Goal: Task Accomplishment & Management: Manage account settings

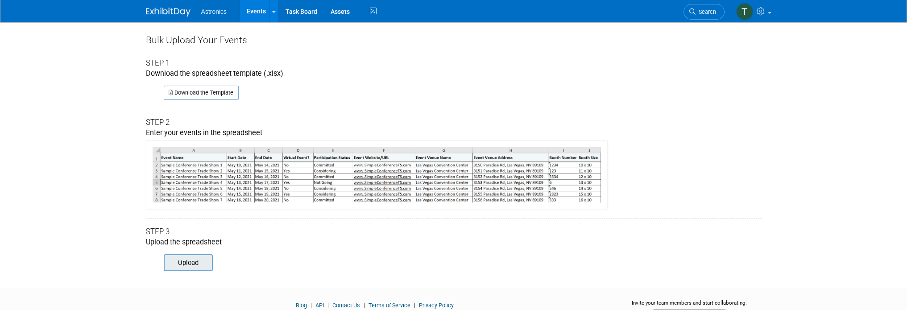
click at [177, 262] on input "file" at bounding box center [151, 262] width 121 height 15
type input "C:\fakepath\ExhibitDay-Event-Import-Updated .xlsx"
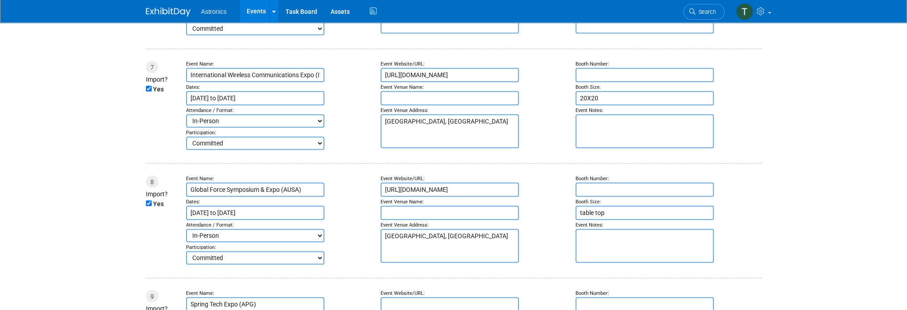
scroll to position [803, 0]
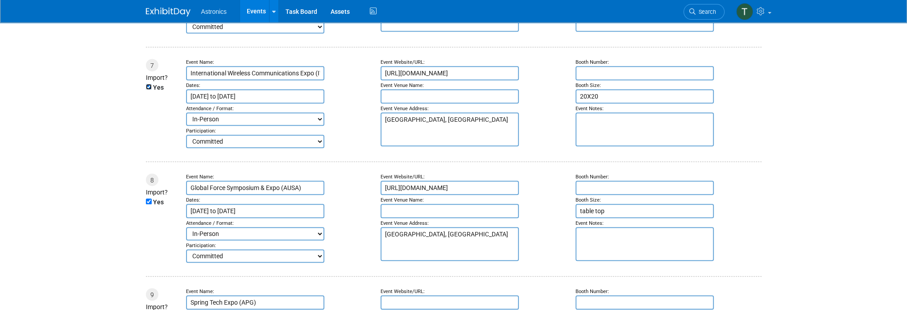
click at [149, 84] on input "Yes" at bounding box center [149, 87] width 6 height 6
checkbox input "false"
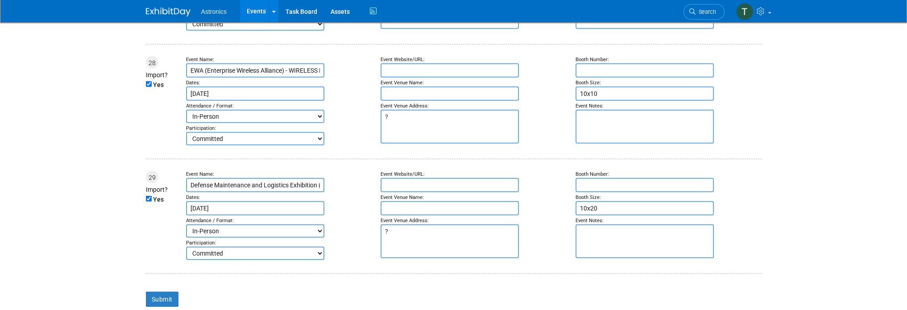
scroll to position [3293, 0]
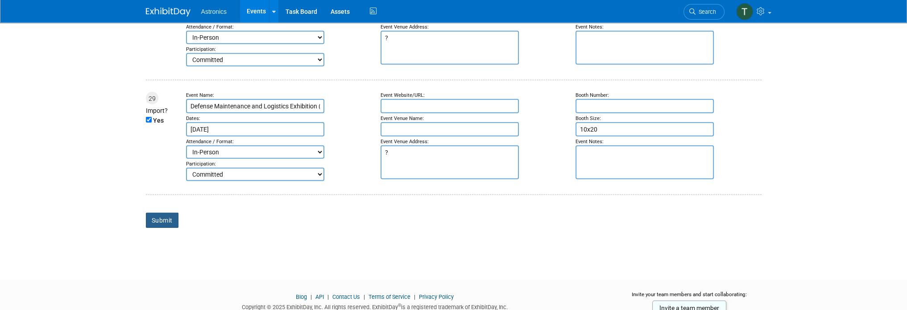
click at [165, 213] on input "Submit" at bounding box center [162, 220] width 33 height 15
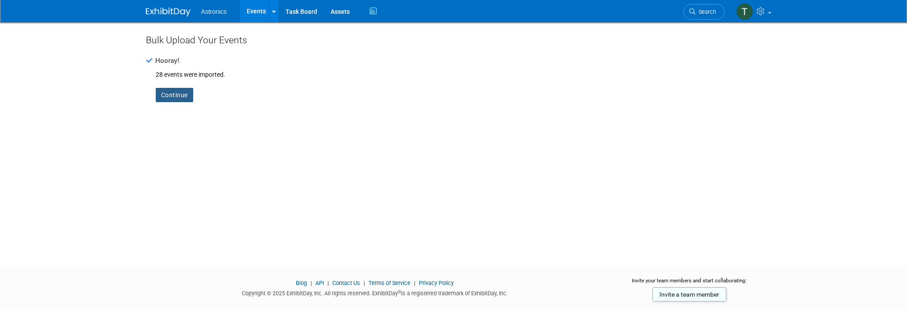
click at [173, 97] on link "Continue" at bounding box center [174, 95] width 37 height 14
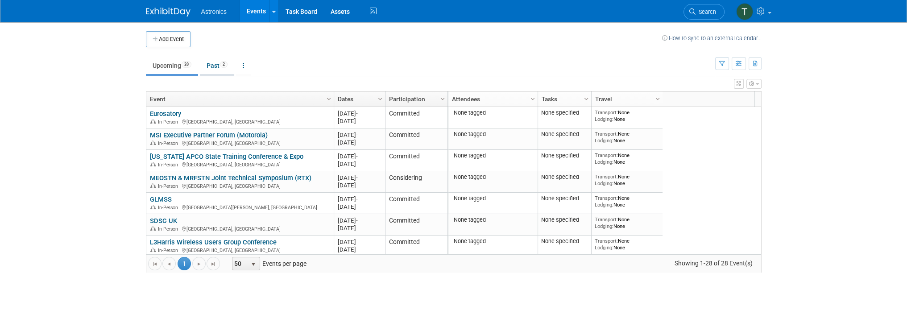
click at [215, 68] on link "Past 2" at bounding box center [217, 65] width 34 height 17
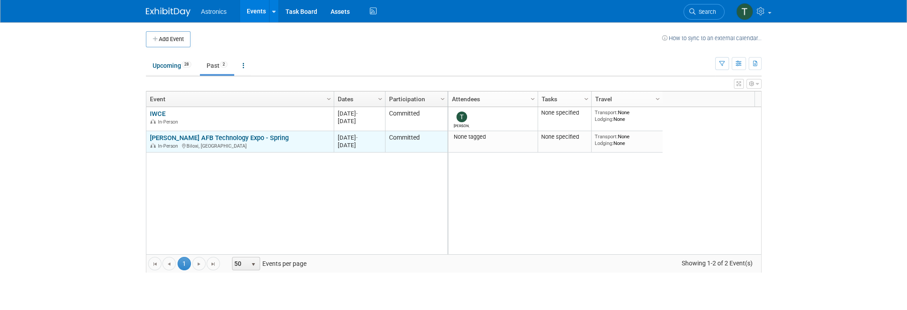
click at [239, 141] on link "[PERSON_NAME] AFB Technology Expo - Spring" at bounding box center [219, 138] width 139 height 8
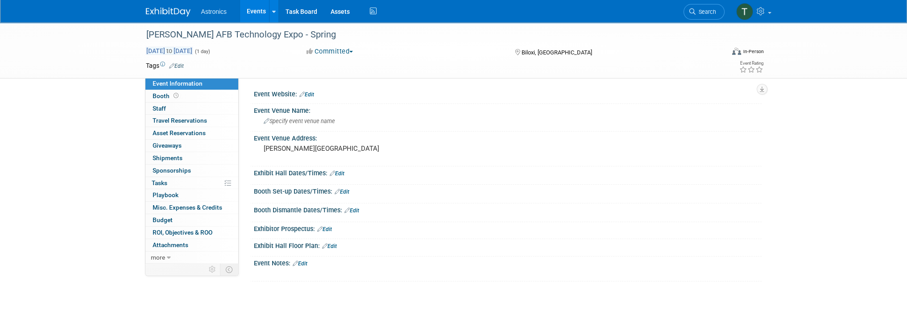
click at [193, 48] on span "[DATE] to [DATE]" at bounding box center [169, 51] width 47 height 8
type input "[DATE]"
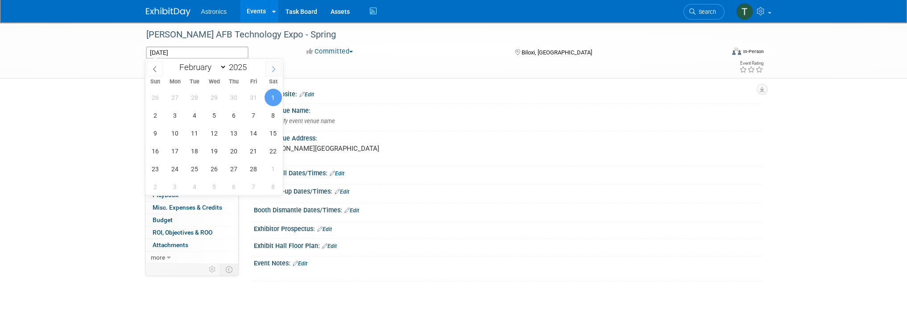
click at [271, 69] on icon at bounding box center [273, 69] width 6 height 6
select select "3"
click at [235, 68] on input "2025" at bounding box center [240, 67] width 27 height 10
click at [249, 65] on span at bounding box center [250, 64] width 6 height 5
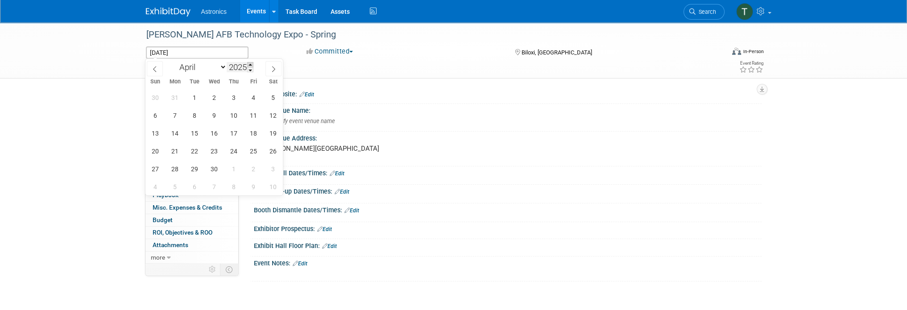
type input "2026"
click at [155, 69] on icon at bounding box center [155, 69] width 6 height 6
select select "1"
click at [169, 99] on span "2" at bounding box center [174, 97] width 17 height 17
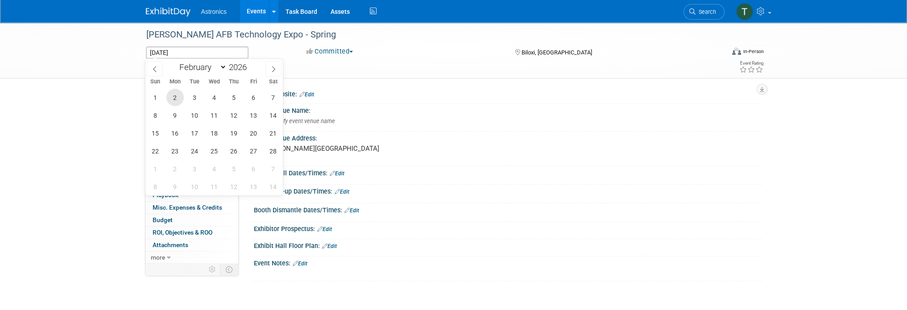
type input "Feb 2, 2026"
type input "2025"
click at [258, 37] on div "[PERSON_NAME] AFB Technology Expo - Spring" at bounding box center [427, 35] width 568 height 16
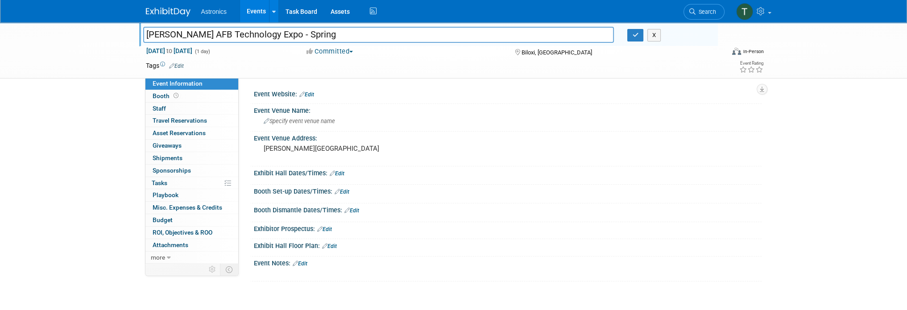
click at [193, 52] on span "Feb 2, 2026 to Feb 2, 2026" at bounding box center [169, 51] width 47 height 8
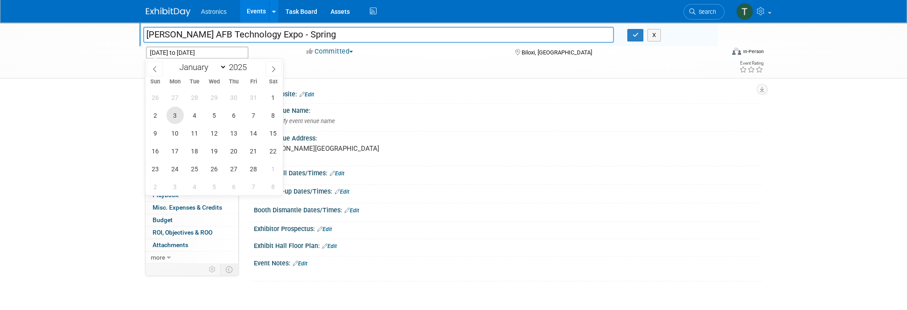
click at [175, 118] on span "3" at bounding box center [174, 115] width 17 height 17
type input "Feb 3, 2025"
click at [325, 92] on div "Event Website: Edit" at bounding box center [508, 93] width 508 height 12
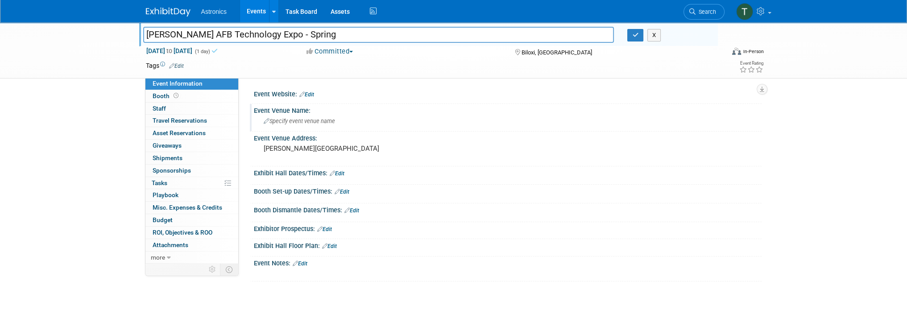
click at [416, 128] on div "Specify event venue name" at bounding box center [508, 121] width 508 height 15
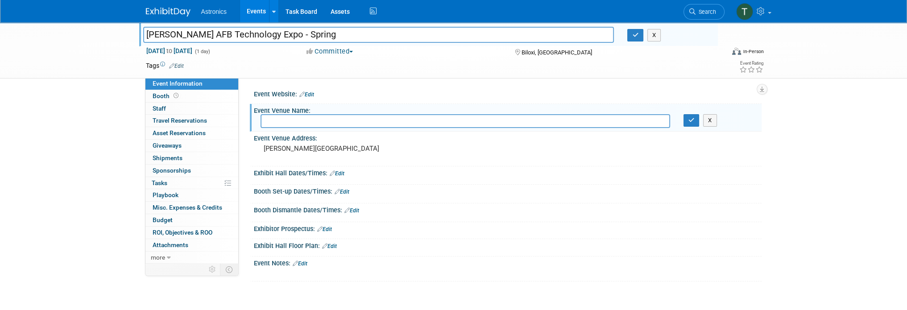
click at [454, 177] on div "Save Changes Cancel" at bounding box center [508, 179] width 508 height 5
click at [64, 101] on div "Keesler AFB Technology Expo - Spring Keesler AFB Technology Expo - Spring X Feb…" at bounding box center [453, 160] width 907 height 277
click at [632, 34] on icon "button" at bounding box center [635, 35] width 6 height 6
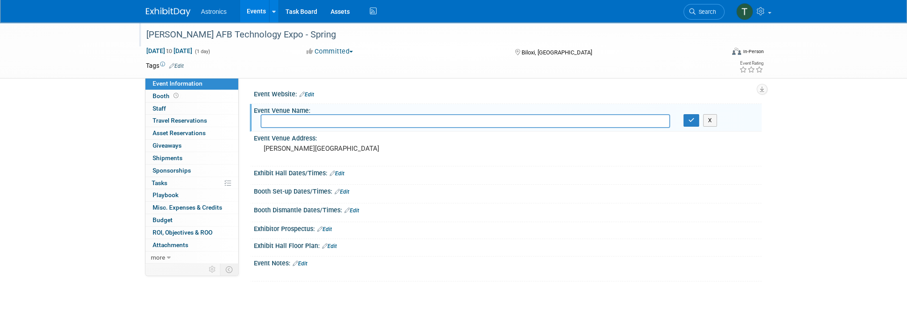
click at [361, 67] on td at bounding box center [421, 65] width 475 height 9
click at [687, 122] on button "button" at bounding box center [692, 120] width 16 height 12
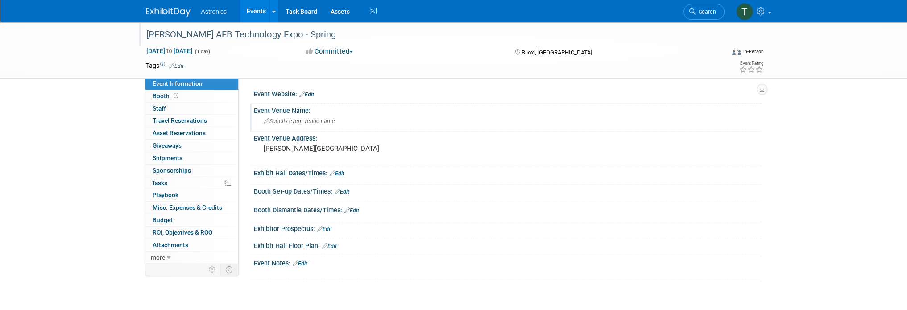
click at [268, 13] on link "Events" at bounding box center [256, 11] width 33 height 22
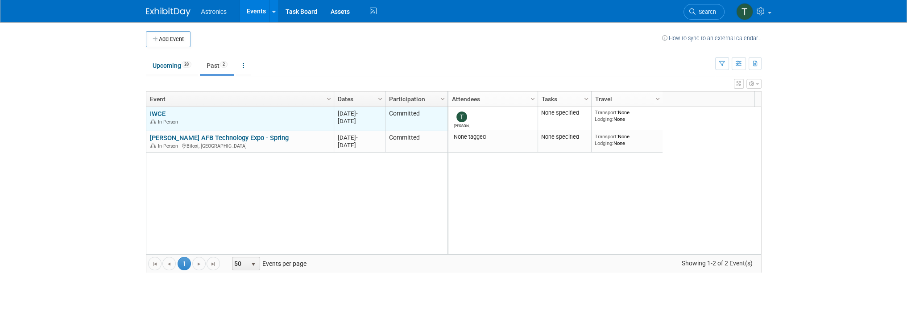
click at [355, 115] on div "Mar 21, 2022 -" at bounding box center [359, 114] width 43 height 8
click at [365, 112] on div "Mar 21, 2022 -" at bounding box center [359, 114] width 43 height 8
click at [156, 110] on link "IWCE" at bounding box center [158, 114] width 16 height 8
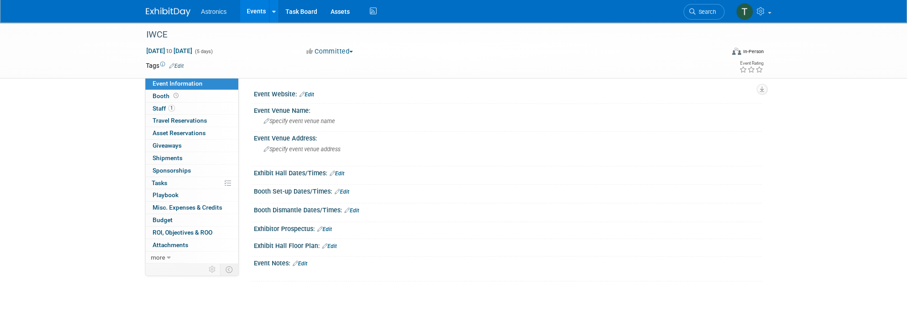
click at [193, 48] on span "[DATE] to [DATE]" at bounding box center [169, 51] width 47 height 8
select select "2"
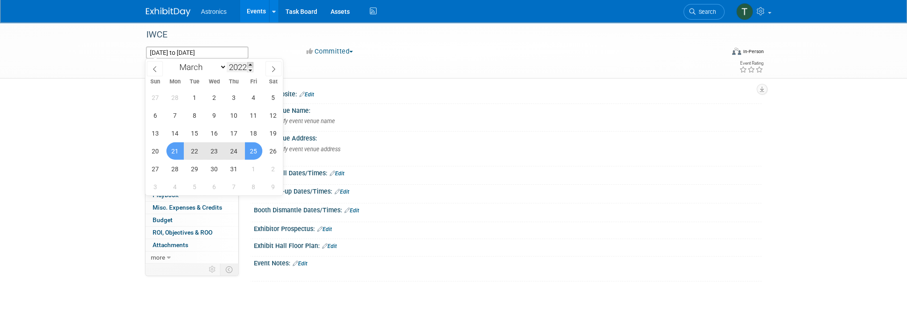
click at [250, 66] on span at bounding box center [250, 64] width 6 height 5
type input "2026"
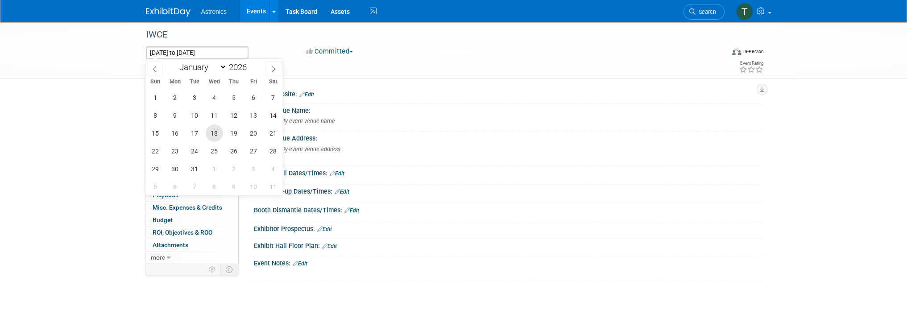
click at [216, 135] on span "18" at bounding box center [214, 132] width 17 height 17
type input "[DATE]"
click at [236, 131] on span "19" at bounding box center [233, 132] width 17 height 17
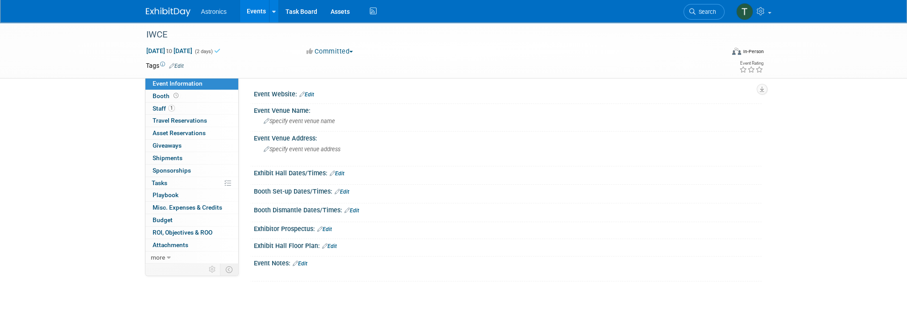
click at [84, 135] on div "IWCE [DATE] to [DATE] (2 days) [DATE] to [DATE] Committed Committed Considering…" at bounding box center [453, 160] width 907 height 277
click at [252, 12] on link "Events" at bounding box center [256, 11] width 33 height 22
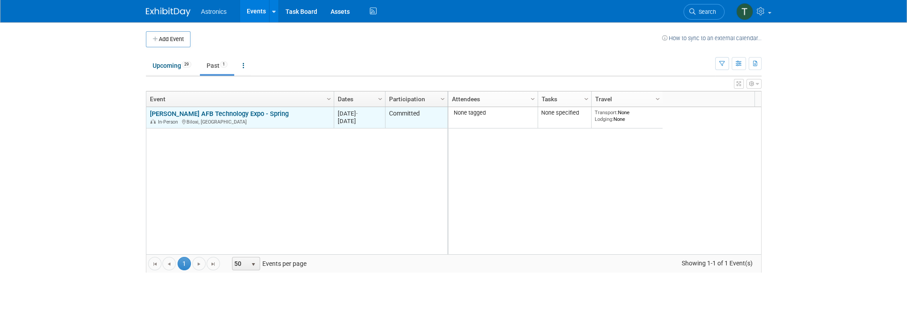
click at [356, 117] on div "[DATE]" at bounding box center [359, 121] width 43 height 8
click at [195, 112] on link "[PERSON_NAME] AFB Technology Expo - Spring" at bounding box center [219, 114] width 139 height 8
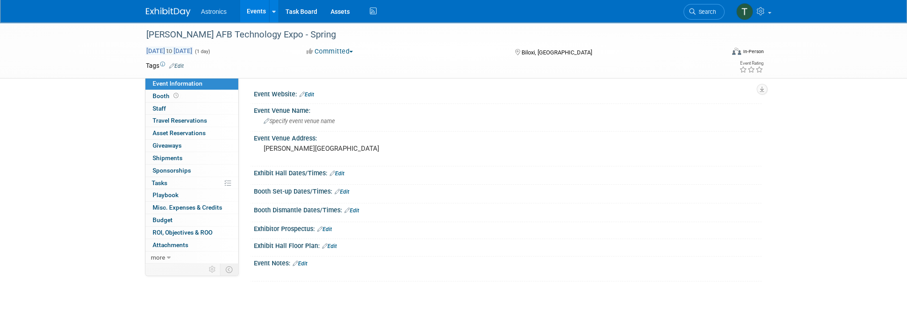
click at [180, 49] on span "[DATE] to [DATE]" at bounding box center [169, 51] width 47 height 8
type input "[DATE]"
select select "1"
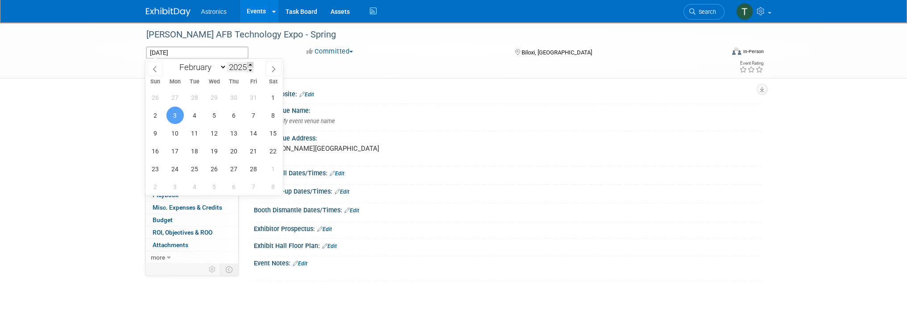
click at [250, 64] on span at bounding box center [250, 64] width 6 height 5
type input "2026"
click at [192, 94] on span "3" at bounding box center [194, 97] width 17 height 17
type input "Feb 3, 2026"
click at [209, 95] on span "4" at bounding box center [214, 97] width 17 height 17
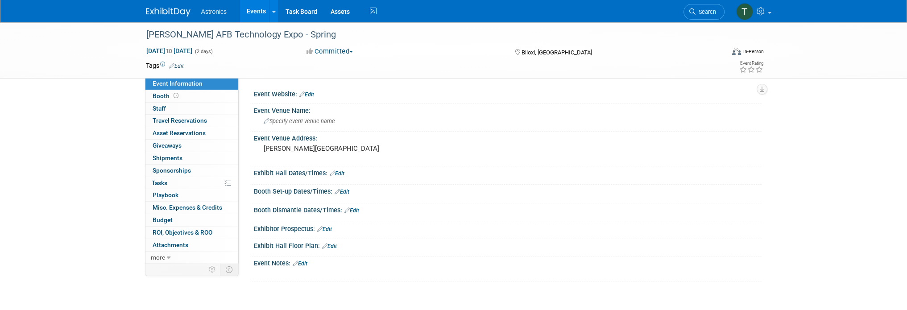
click at [262, 15] on link "Events" at bounding box center [256, 11] width 33 height 22
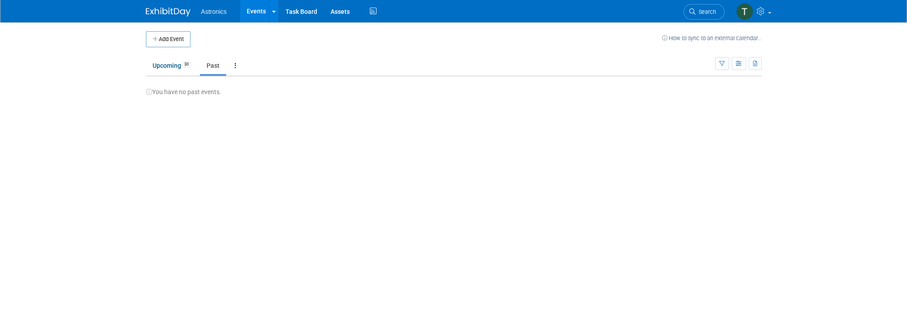
click at [213, 12] on span "Astronics" at bounding box center [214, 11] width 26 height 7
click at [207, 13] on span "Astronics" at bounding box center [214, 11] width 26 height 7
click at [249, 16] on link "Events" at bounding box center [256, 11] width 33 height 22
click at [209, 13] on span "Astronics" at bounding box center [214, 11] width 26 height 7
click at [177, 67] on link "Upcoming 30" at bounding box center [172, 65] width 52 height 17
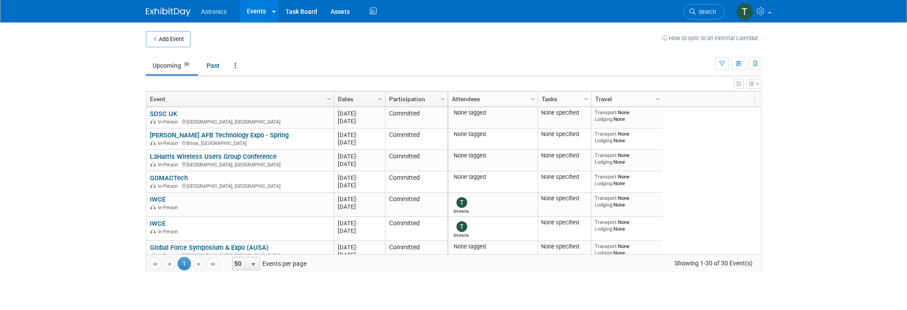
scroll to position [161, 0]
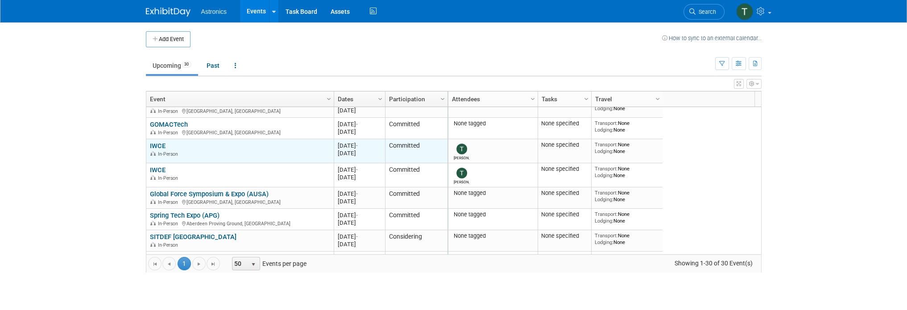
click at [155, 144] on link "IWCE" at bounding box center [158, 146] width 16 height 8
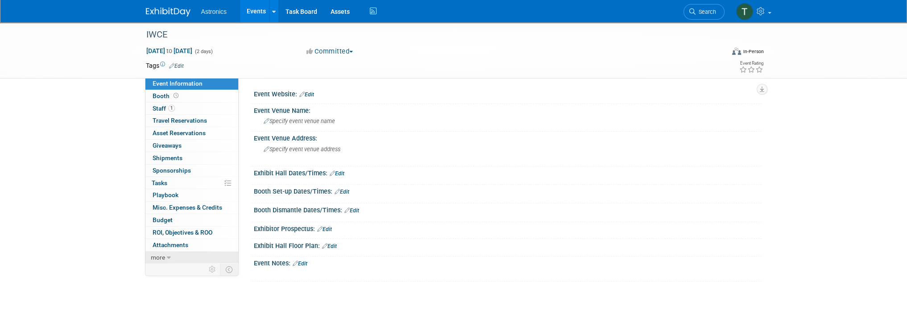
click at [165, 260] on link "more" at bounding box center [191, 258] width 93 height 12
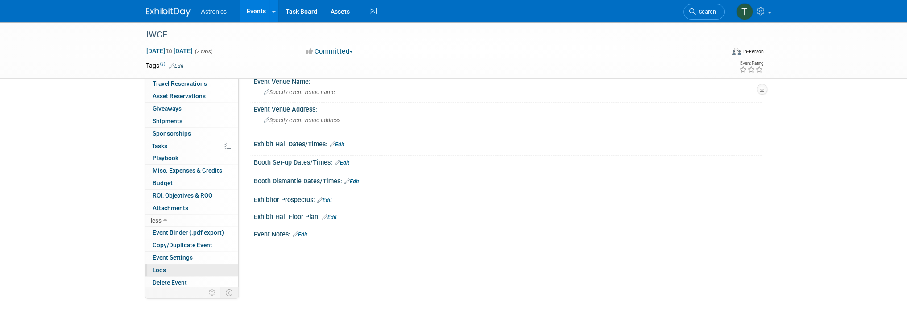
scroll to position [45, 0]
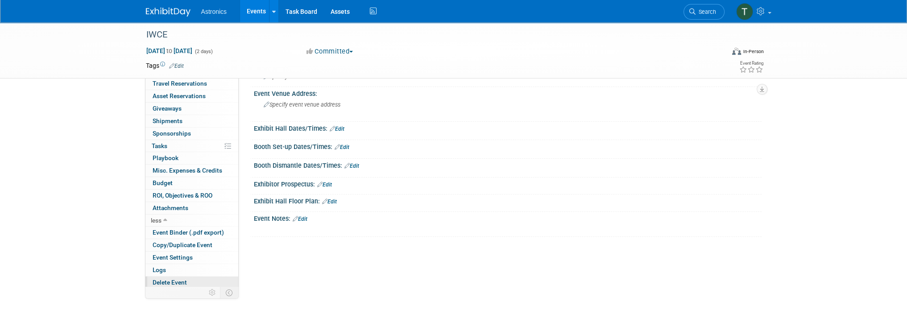
click at [168, 281] on span "Delete Event" at bounding box center [170, 282] width 34 height 7
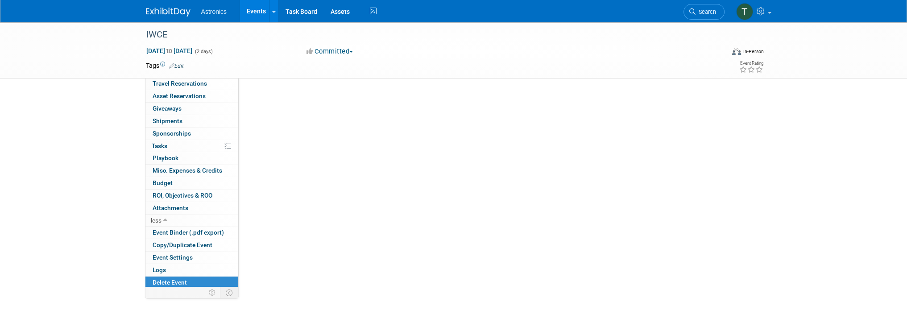
scroll to position [0, 0]
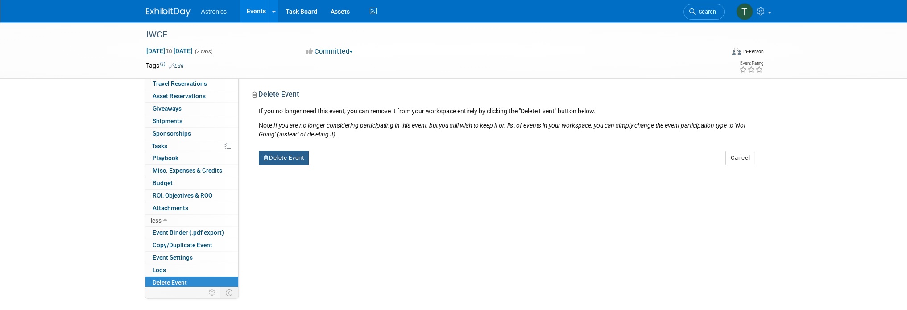
click at [291, 158] on button "Delete Event" at bounding box center [284, 158] width 50 height 14
click at [335, 162] on link "Yes" at bounding box center [340, 165] width 26 height 14
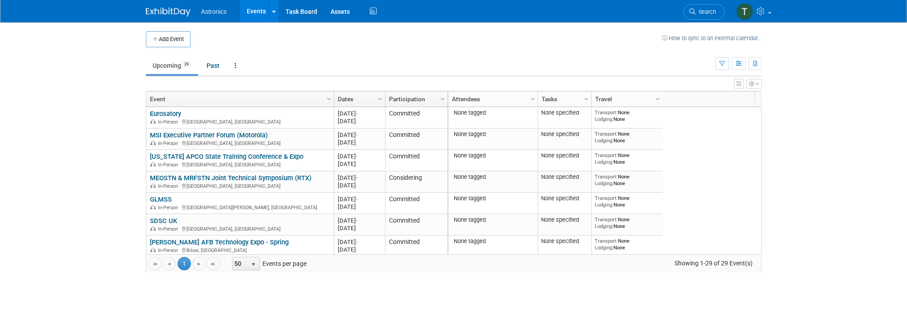
click at [523, 96] on link "Attendees" at bounding box center [492, 98] width 80 height 15
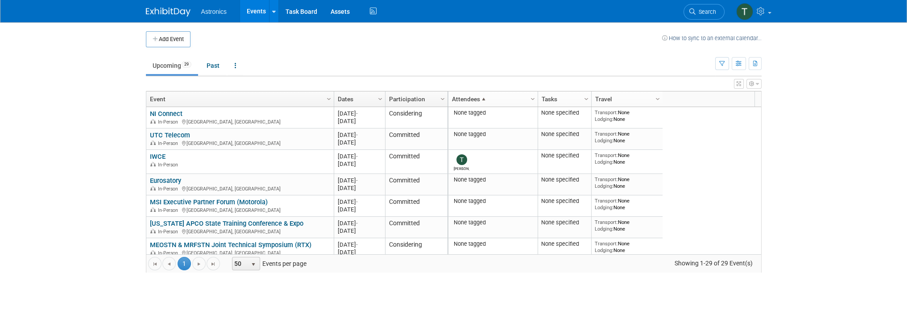
click at [523, 96] on link "Attendees" at bounding box center [492, 98] width 80 height 15
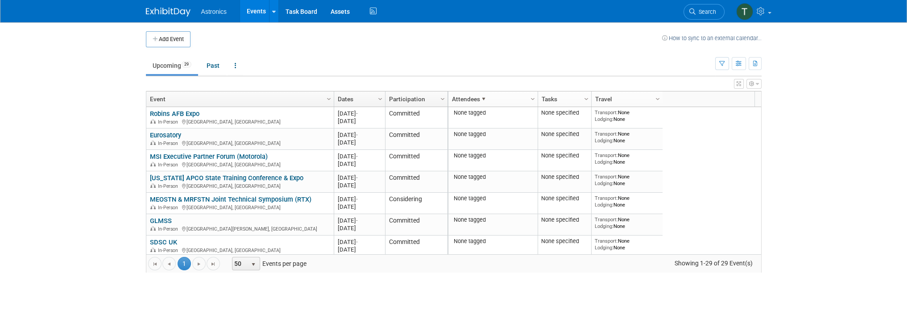
click at [757, 84] on icon "button" at bounding box center [757, 83] width 3 height 5
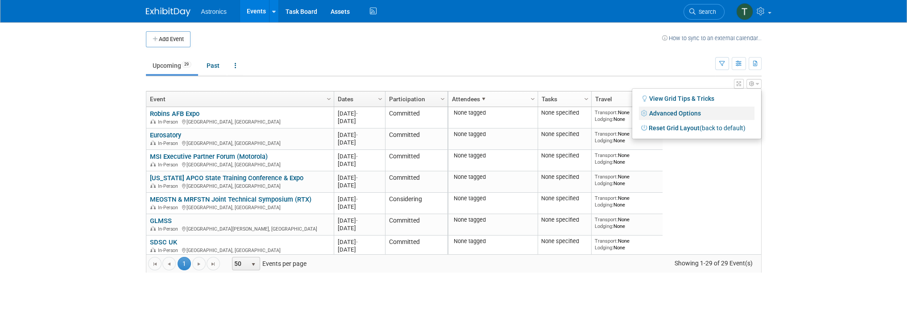
click at [677, 113] on link "Advanced Options" at bounding box center [697, 113] width 116 height 13
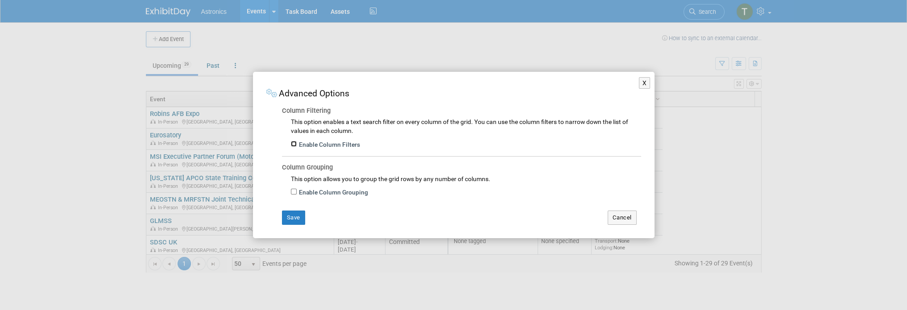
click at [293, 143] on input "Enable Column Filters" at bounding box center [294, 144] width 6 height 6
checkbox input "true"
click at [301, 219] on button "Save" at bounding box center [293, 218] width 23 height 14
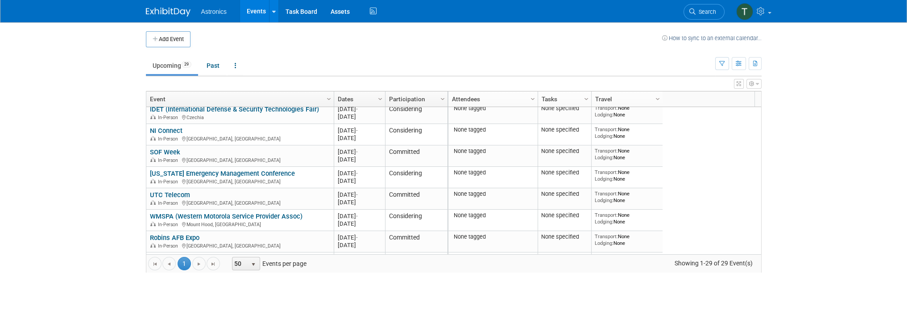
scroll to position [171, 0]
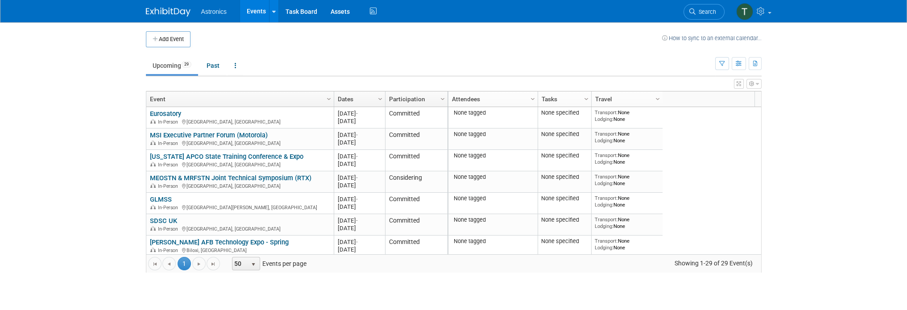
click at [741, 86] on button "button" at bounding box center [739, 84] width 10 height 10
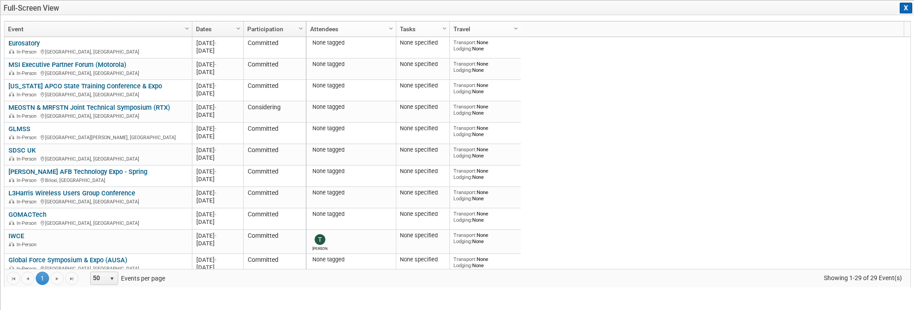
click at [903, 4] on button "X" at bounding box center [905, 8] width 12 height 11
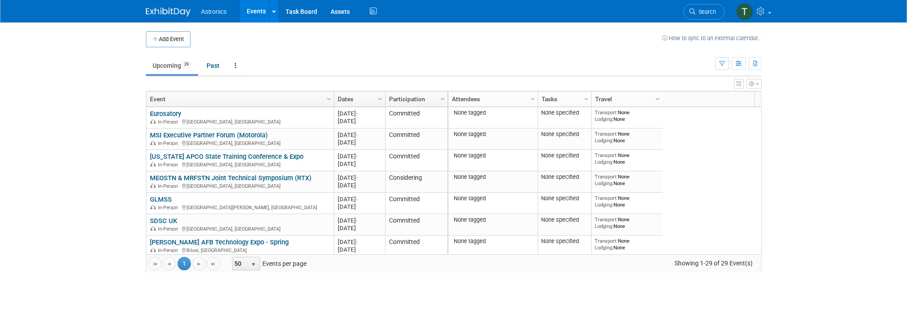
click at [754, 85] on icon "button" at bounding box center [751, 83] width 5 height 5
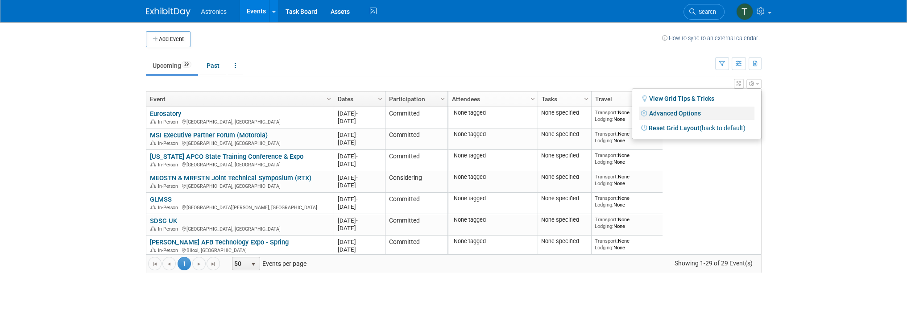
click at [653, 112] on link "Advanced Options" at bounding box center [697, 113] width 116 height 13
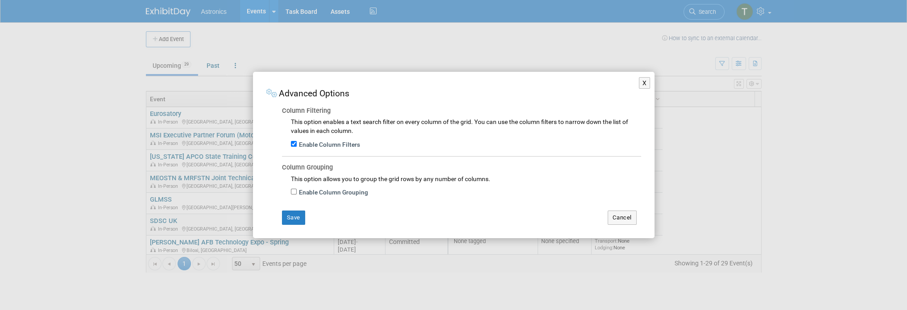
click at [296, 187] on div "Enable Column Grouping" at bounding box center [466, 191] width 350 height 16
click at [295, 192] on input "Enable Column Grouping" at bounding box center [294, 192] width 6 height 6
checkbox input "true"
click at [300, 214] on button "Save" at bounding box center [293, 218] width 23 height 14
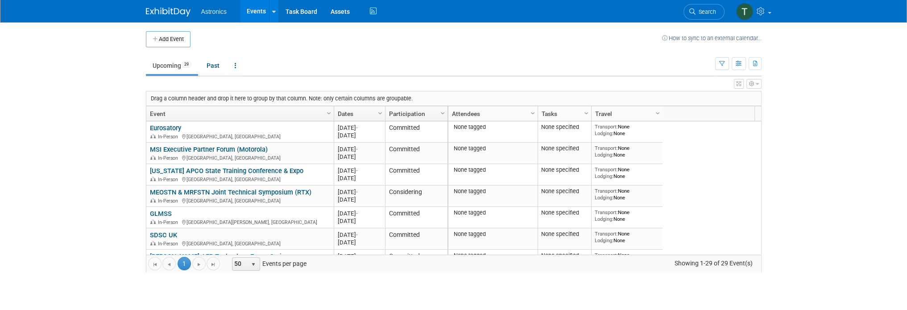
click at [752, 83] on icon "button" at bounding box center [751, 83] width 5 height 5
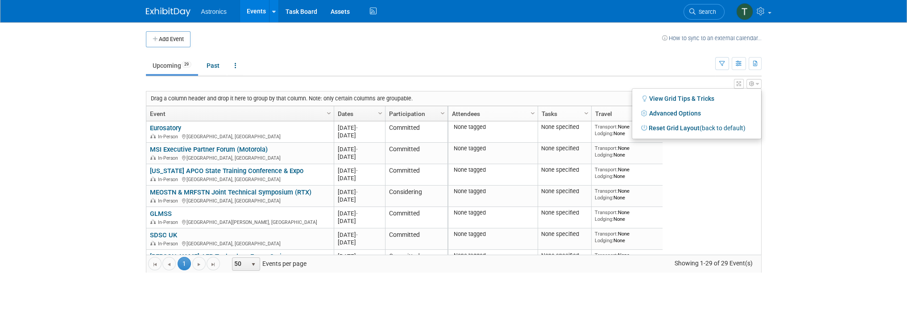
click at [638, 62] on ul "Upcoming 29 Past All Events 29 Past and Upcoming Grouped Annually Events groupe…" at bounding box center [430, 66] width 569 height 20
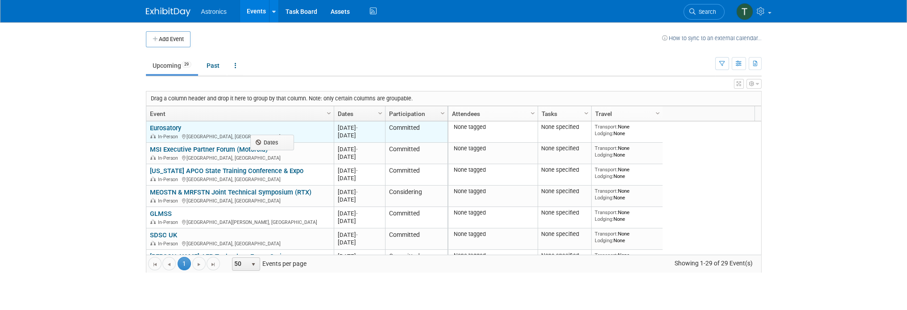
drag, startPoint x: 350, startPoint y: 112, endPoint x: 255, endPoint y: 138, distance: 97.9
click at [266, 141] on body "Astronics Events Add Event Bulk Upload Events Shareable Event Boards Recently V…" at bounding box center [453, 155] width 907 height 310
click at [157, 128] on link "Eurosatory" at bounding box center [165, 128] width 31 height 8
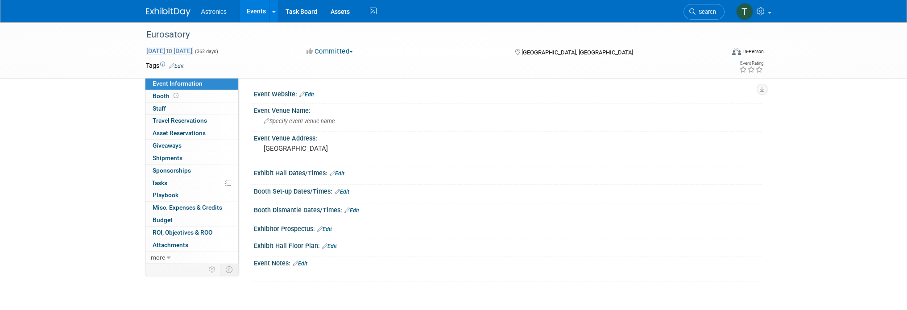
click at [173, 50] on span "Jun 19, 2025 to Jun 15, 2026" at bounding box center [169, 51] width 47 height 8
select select "5"
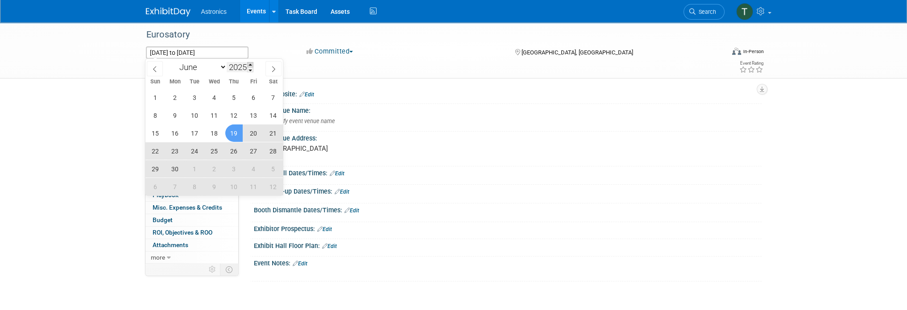
click at [251, 66] on span at bounding box center [250, 64] width 6 height 5
type input "2026"
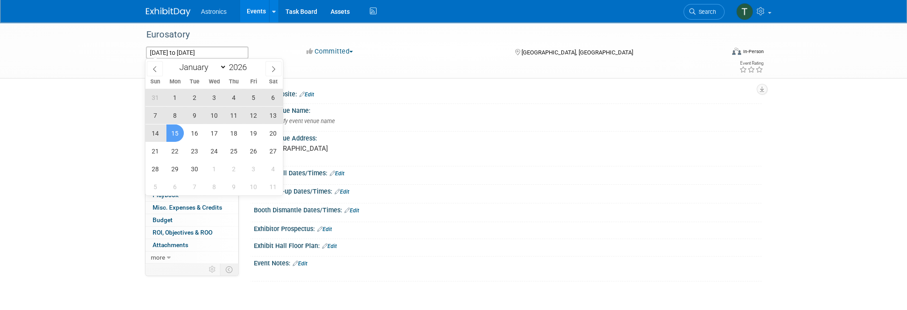
click at [170, 135] on span "15" at bounding box center [174, 132] width 17 height 17
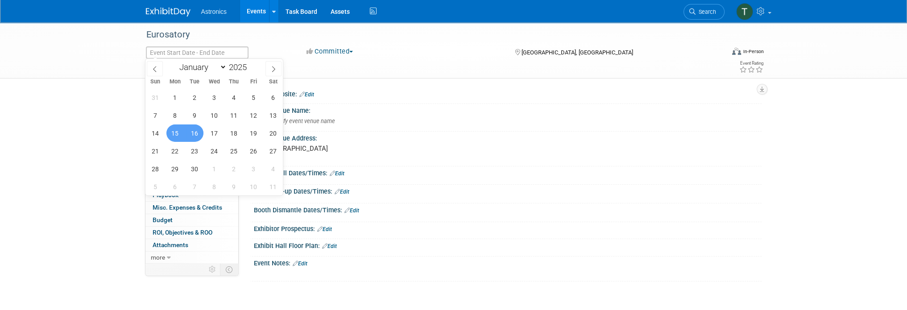
click at [393, 135] on div "Event Venue Address:" at bounding box center [508, 137] width 508 height 11
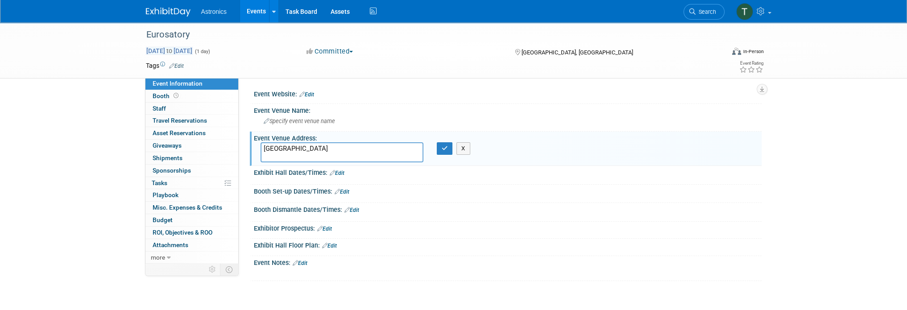
click at [161, 50] on span "Jun 15, 2026 to Jun 15, 2026" at bounding box center [169, 51] width 47 height 8
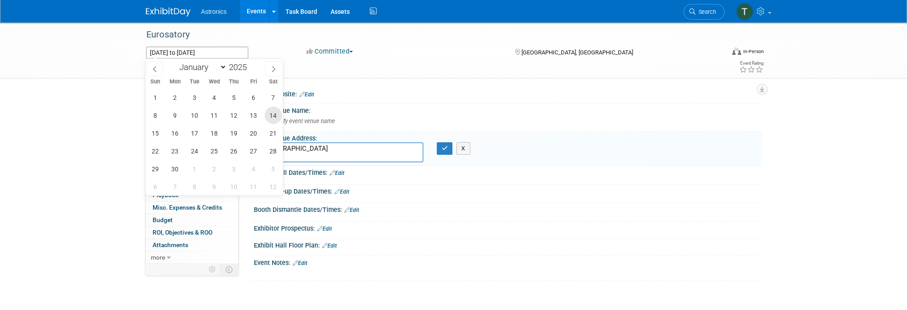
click at [269, 116] on span "14" at bounding box center [273, 115] width 17 height 17
type input "Jun 14, 2025"
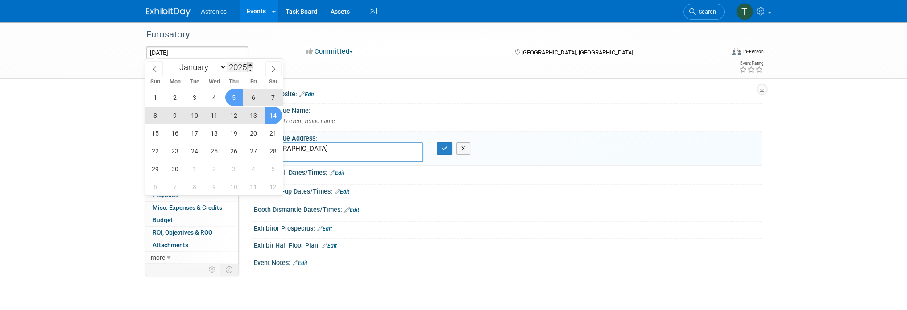
click at [251, 65] on span at bounding box center [250, 64] width 6 height 5
click at [161, 130] on span "14" at bounding box center [155, 132] width 17 height 17
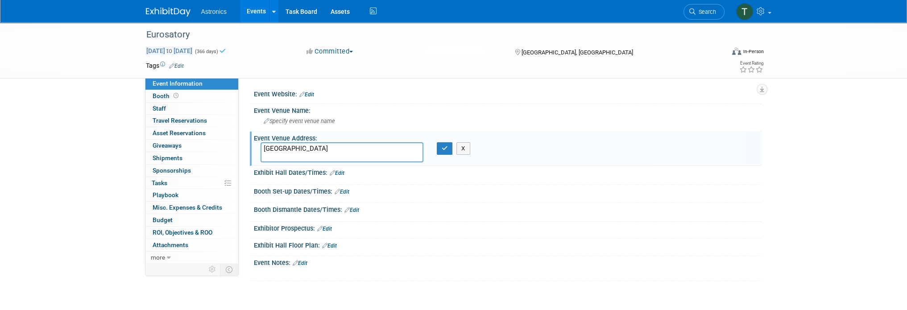
click at [170, 50] on span "Jun 14, 2025 to Jun 14, 2026" at bounding box center [169, 51] width 47 height 8
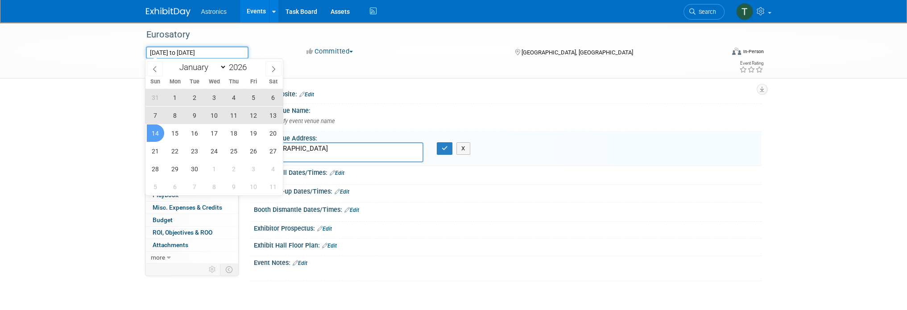
click at [181, 53] on input "Jun 14, 2025 to Jun 14, 2026" at bounding box center [197, 52] width 103 height 12
click at [252, 64] on span at bounding box center [250, 64] width 6 height 5
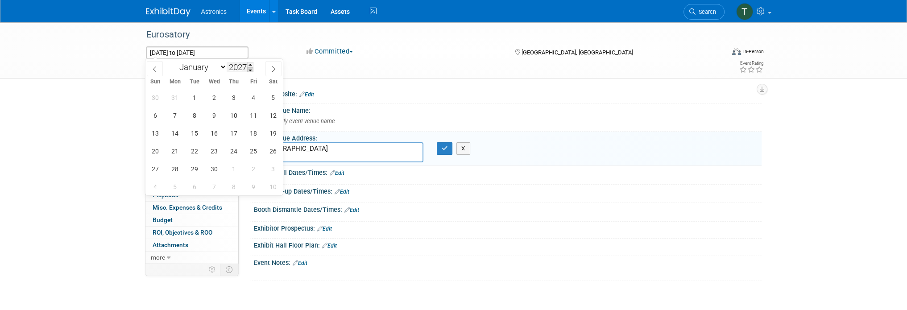
click at [249, 70] on span at bounding box center [250, 69] width 6 height 5
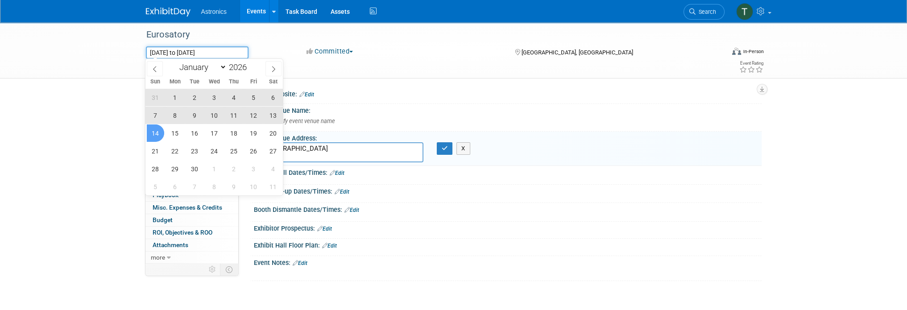
click at [165, 52] on input "Jun 14, 2025 to Jun 14, 2026" at bounding box center [197, 52] width 103 height 12
click at [183, 50] on input "Jun 14, 2025 to Jun 14, 2026" at bounding box center [197, 52] width 103 height 12
click at [190, 51] on input "Jun 14, 2025 to Jun 14, 2026" at bounding box center [197, 52] width 103 height 12
click at [107, 124] on div "Eurosatory Jun 14, 2025 to Jun 14, 2026 (366 days) Jun 14, 2025 to Jun 14, 2026…" at bounding box center [453, 160] width 907 height 277
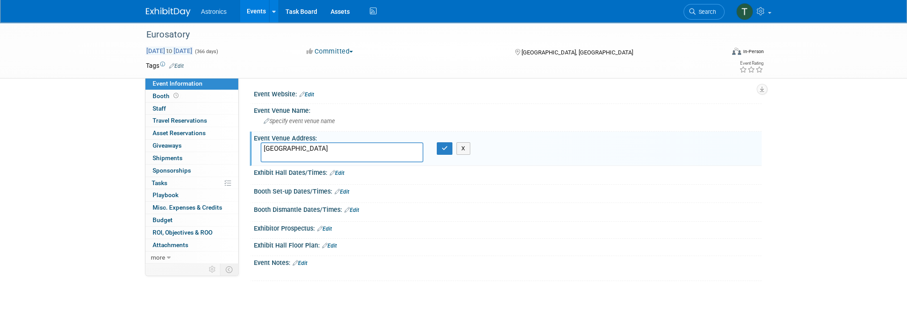
click at [178, 47] on span "Jun 14, 2025 to Jun 14, 2026" at bounding box center [169, 51] width 47 height 8
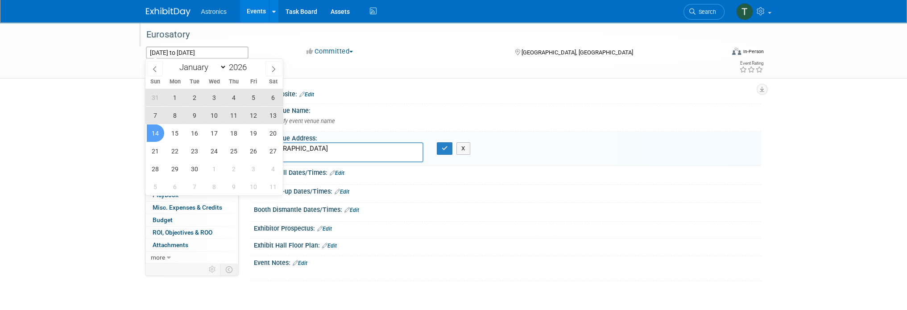
click at [255, 33] on div "Eurosatory" at bounding box center [427, 35] width 568 height 16
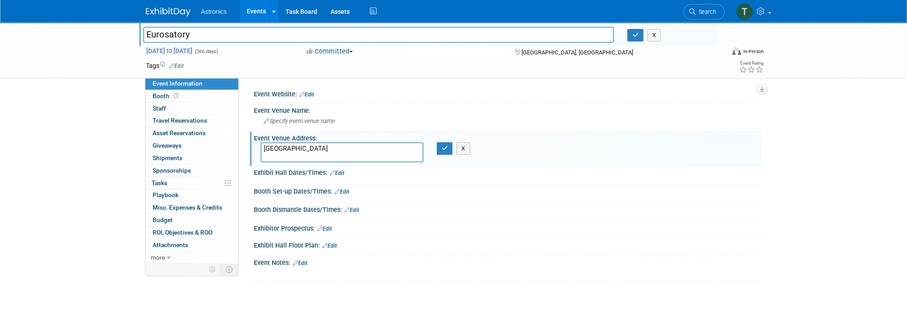
click at [193, 51] on span "Jun 14, 2025 to Jun 14, 2026" at bounding box center [169, 51] width 47 height 8
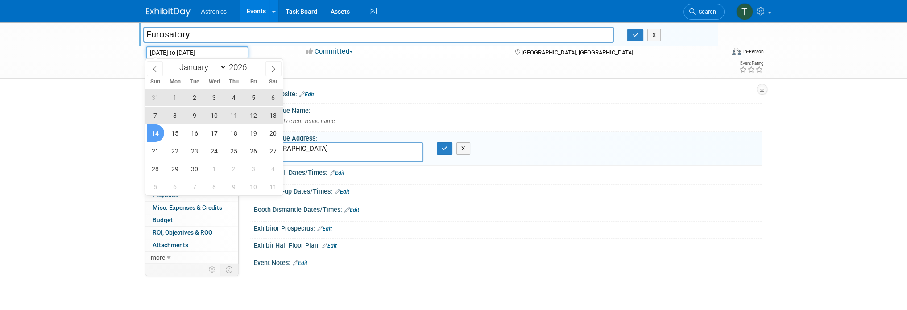
click at [246, 48] on input "Jun 14, 2025 to Jun 14, 2026" at bounding box center [197, 52] width 103 height 12
click at [91, 64] on div "Eurosatory Eurosatory X Jun 14, 2025 to Jun 14, 2026 (366 days) Jun 14, 2025 to…" at bounding box center [453, 50] width 907 height 56
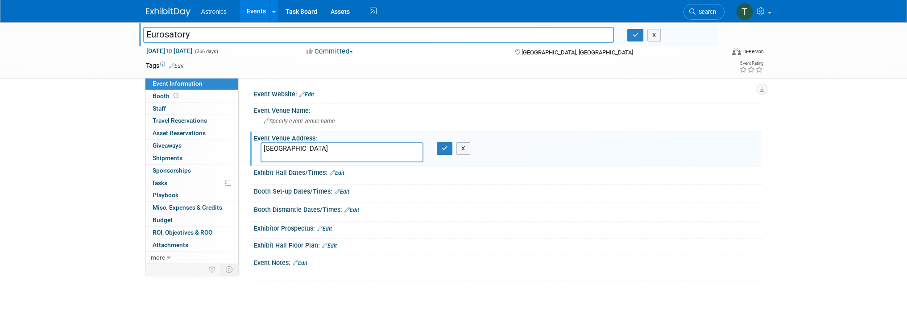
click at [178, 63] on link "Edit" at bounding box center [176, 66] width 15 height 6
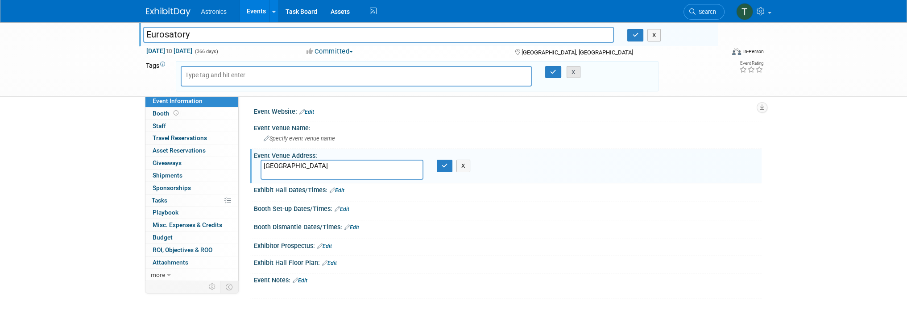
click at [575, 73] on button "X" at bounding box center [574, 72] width 14 height 12
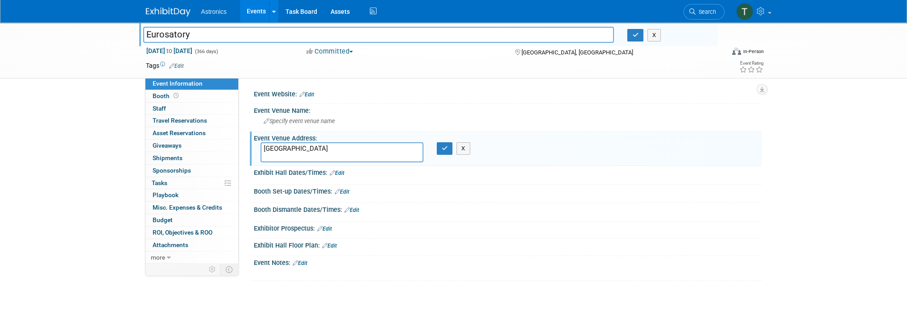
click at [186, 34] on input "Eurosatory" at bounding box center [378, 35] width 471 height 16
click at [173, 51] on span "Jun 14, 2025 to Jun 14, 2026" at bounding box center [169, 51] width 47 height 8
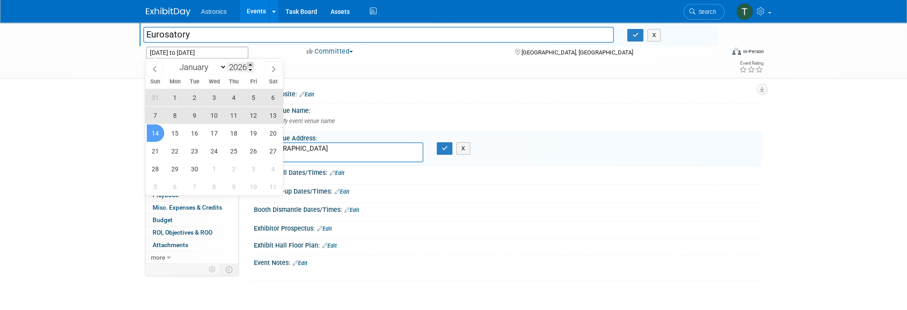
click at [250, 66] on span at bounding box center [250, 64] width 6 height 5
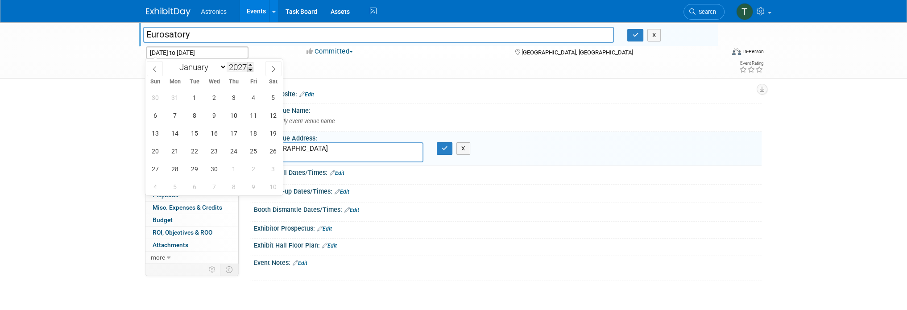
click at [251, 71] on span at bounding box center [250, 69] width 6 height 5
type input "2026"
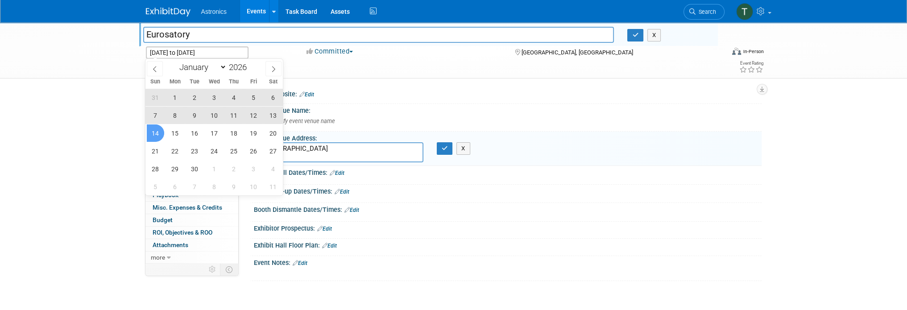
click at [153, 130] on span "14" at bounding box center [155, 132] width 17 height 17
click at [260, 42] on input "Eurosatory" at bounding box center [378, 35] width 471 height 16
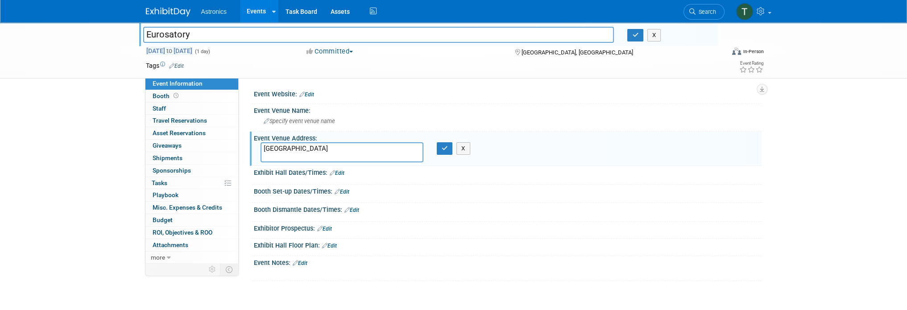
click at [177, 48] on span "Jun 14, 2026 to Jun 14, 2026" at bounding box center [169, 51] width 47 height 8
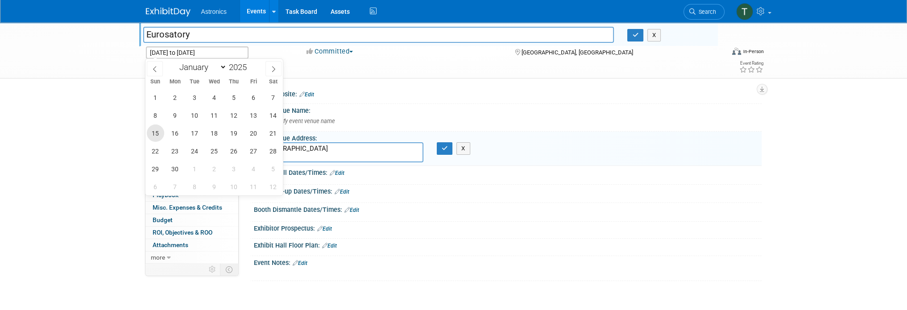
click at [157, 130] on span "15" at bounding box center [155, 132] width 17 height 17
type input "Jun 15, 2025"
click at [237, 130] on span "19" at bounding box center [233, 132] width 17 height 17
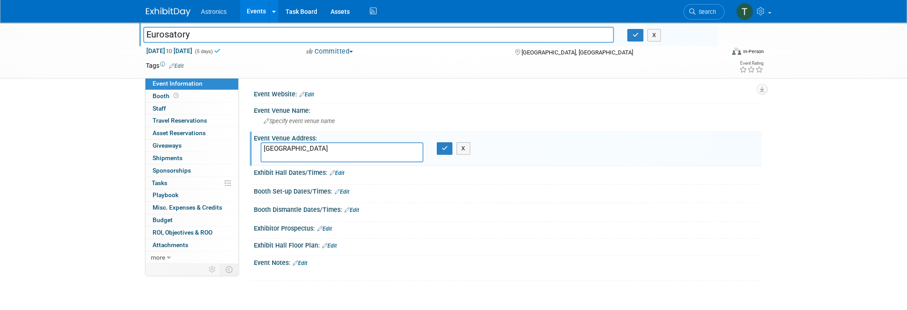
click at [91, 43] on div "Eurosatory Eurosatory X Jun 15, 2025 to Jun 19, 2025 (5 days) Jun 15, 2025 to J…" at bounding box center [453, 50] width 907 height 56
click at [258, 51] on div "Jun 15, 2025 to Jun 19, 2025 (5 days)" at bounding box center [218, 50] width 145 height 9
click at [446, 148] on icon "button" at bounding box center [445, 148] width 6 height 6
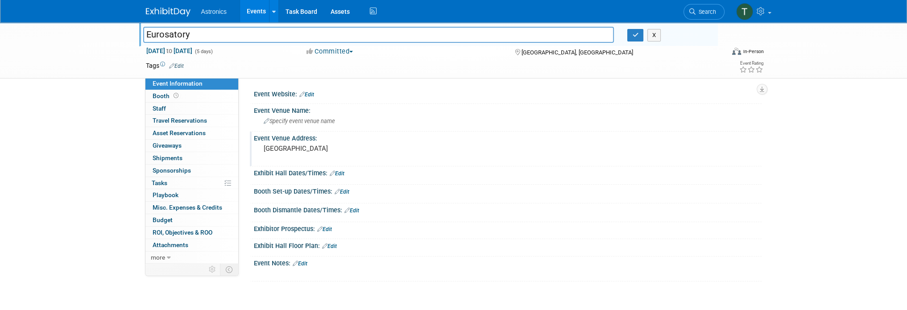
click at [257, 10] on link "Events" at bounding box center [256, 11] width 33 height 22
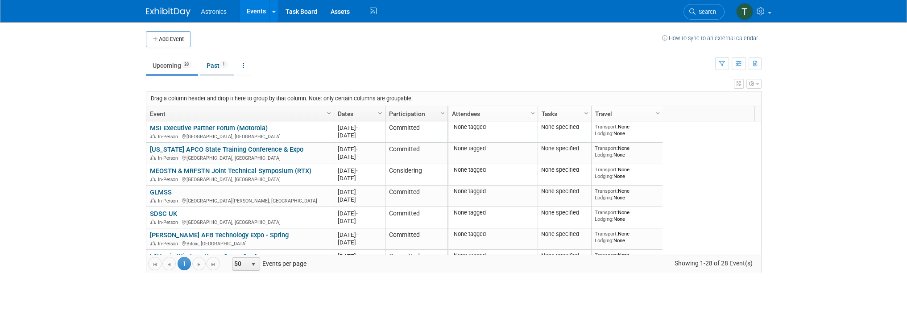
click at [220, 68] on link "Past 1" at bounding box center [217, 65] width 34 height 17
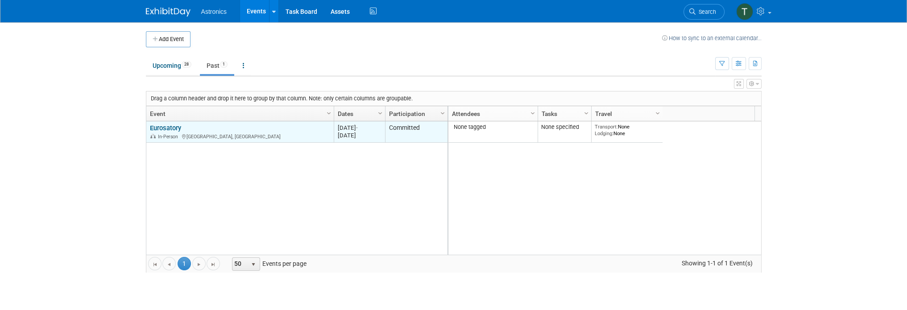
click at [168, 126] on link "Eurosatory" at bounding box center [165, 128] width 31 height 8
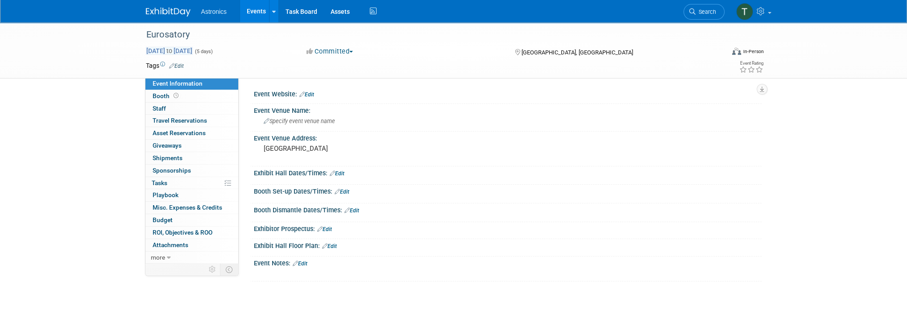
click at [165, 51] on span "[DATE] to [DATE]" at bounding box center [169, 51] width 47 height 8
select select "5"
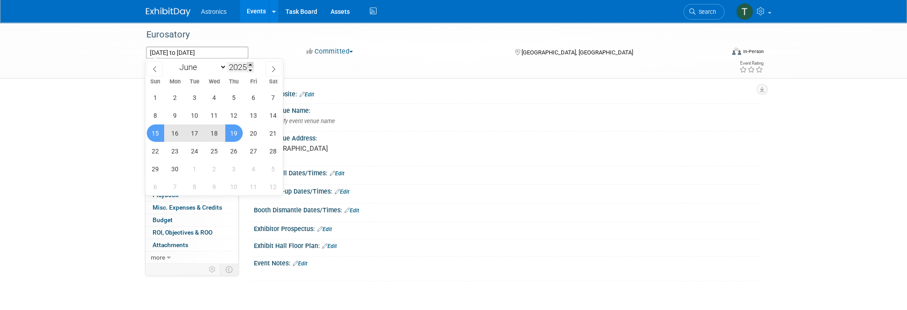
click at [249, 66] on span at bounding box center [250, 64] width 6 height 5
type input "2026"
click at [269, 43] on div "Eurosatory" at bounding box center [430, 36] width 575 height 15
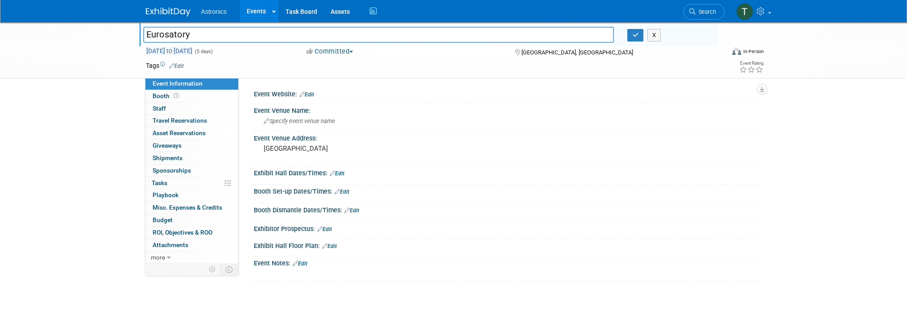
click at [177, 50] on span "Jun 15, 2025 to Jun 19, 2025" at bounding box center [169, 51] width 47 height 8
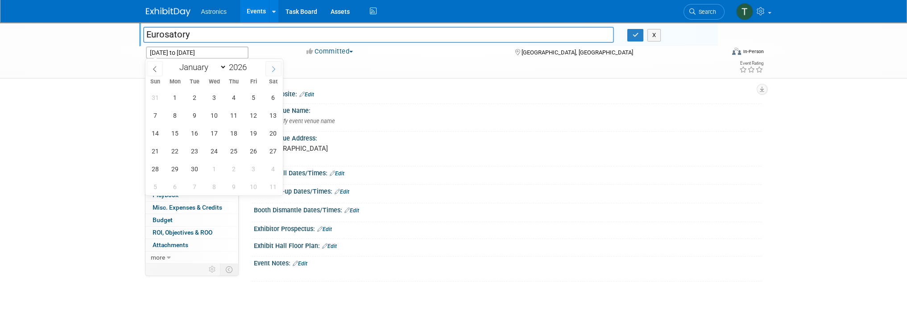
click at [274, 68] on icon at bounding box center [273, 69] width 6 height 6
click at [153, 66] on icon at bounding box center [155, 69] width 6 height 6
select select "5"
click at [238, 46] on input "Jun 15, 2025 to Jun 19, 2025" at bounding box center [197, 52] width 103 height 12
click at [184, 51] on input "Jun 15, 2025 to Jun 19, 2025" at bounding box center [197, 52] width 103 height 12
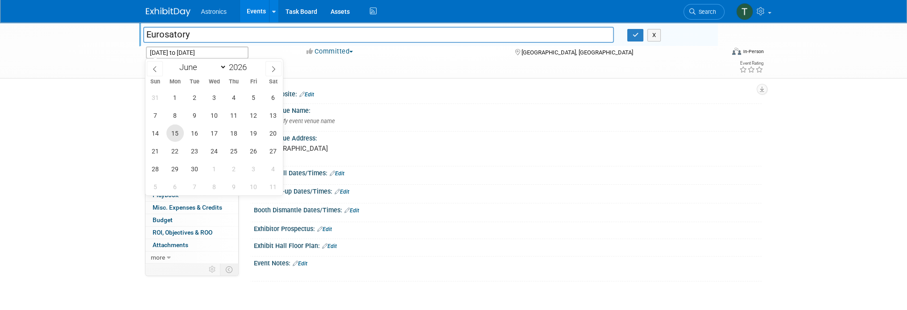
click at [171, 131] on span "15" at bounding box center [174, 132] width 17 height 17
type input "[DATE]"
click at [251, 134] on span "19" at bounding box center [253, 132] width 17 height 17
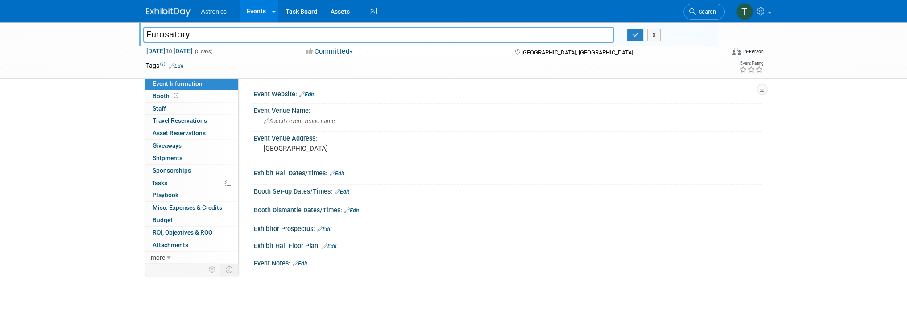
click at [623, 36] on div "X" at bounding box center [669, 35] width 97 height 12
click at [635, 37] on icon "button" at bounding box center [635, 35] width 6 height 6
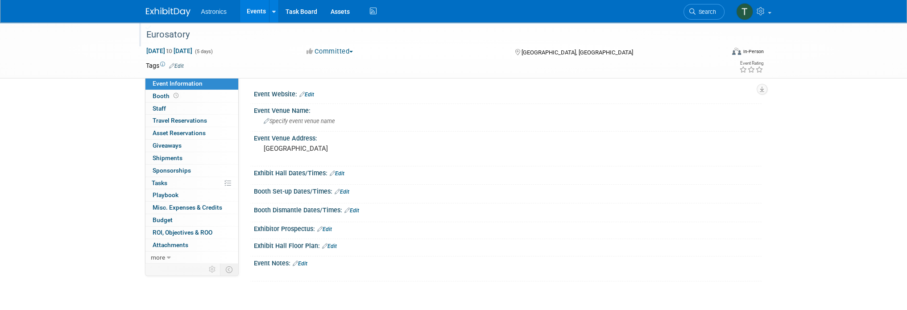
click at [259, 8] on link "Events" at bounding box center [256, 11] width 33 height 22
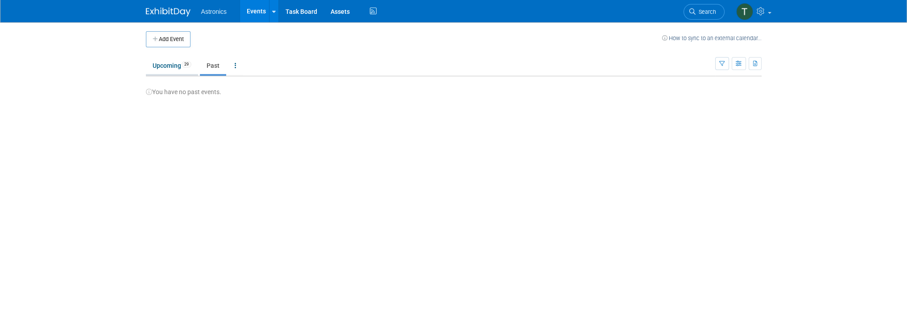
click at [163, 63] on link "Upcoming 29" at bounding box center [172, 65] width 52 height 17
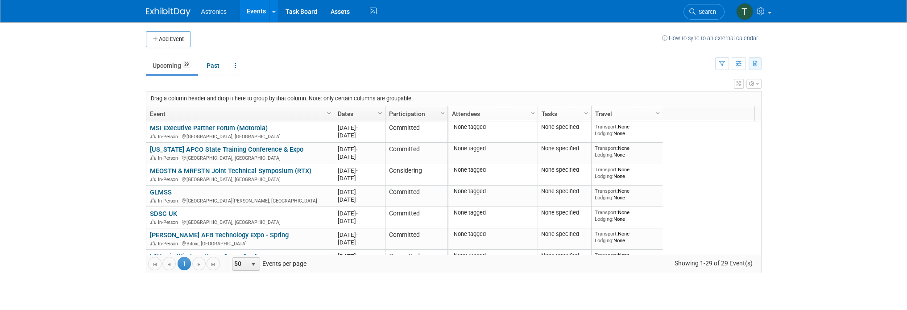
click at [755, 66] on icon "button" at bounding box center [755, 64] width 5 height 6
click at [723, 93] on span "(29 Events)" at bounding box center [724, 92] width 27 height 6
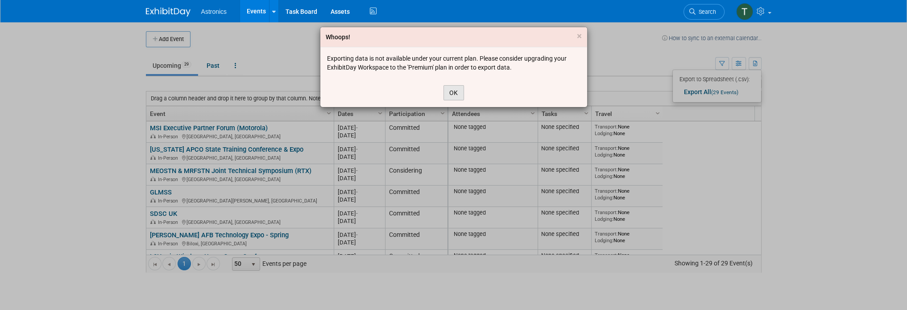
click at [452, 94] on button "OK" at bounding box center [453, 92] width 21 height 15
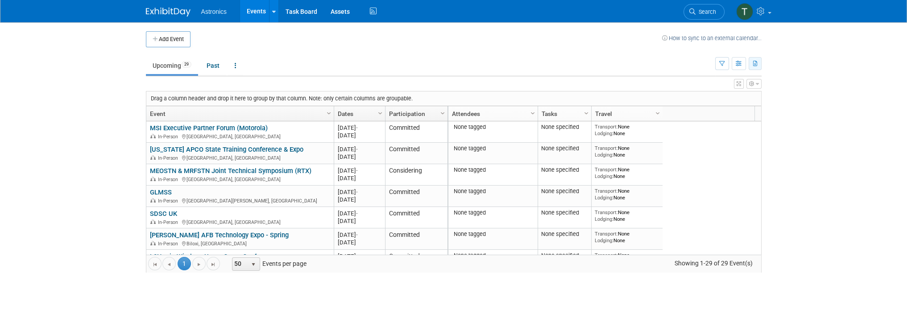
click at [753, 64] on icon "button" at bounding box center [755, 64] width 5 height 6
click at [692, 93] on link "Export All (29 Events)" at bounding box center [717, 92] width 75 height 12
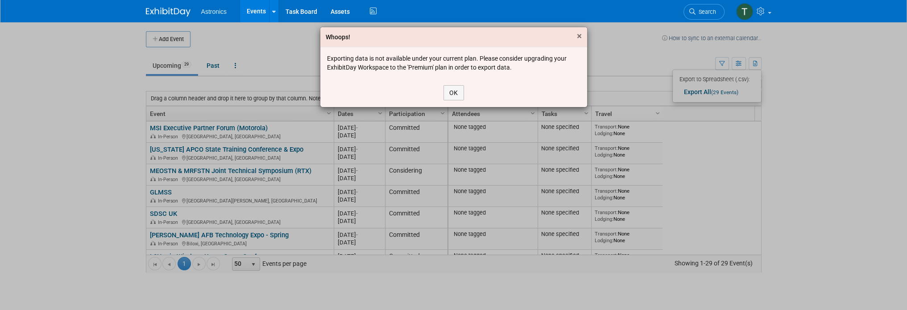
click at [579, 37] on span "×" at bounding box center [579, 36] width 5 height 11
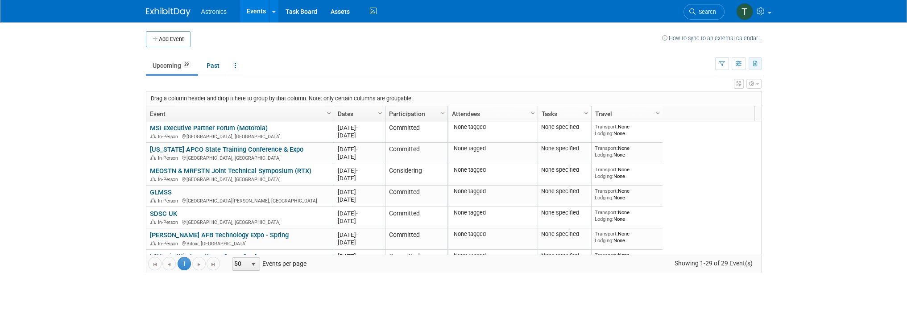
click at [755, 64] on icon "button" at bounding box center [755, 64] width 5 height 6
click at [694, 94] on link "Export All (29 Events)" at bounding box center [717, 92] width 75 height 12
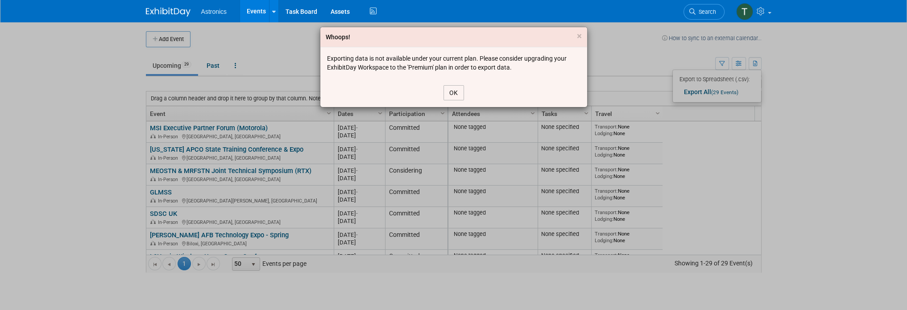
click at [453, 91] on button "OK" at bounding box center [453, 92] width 21 height 15
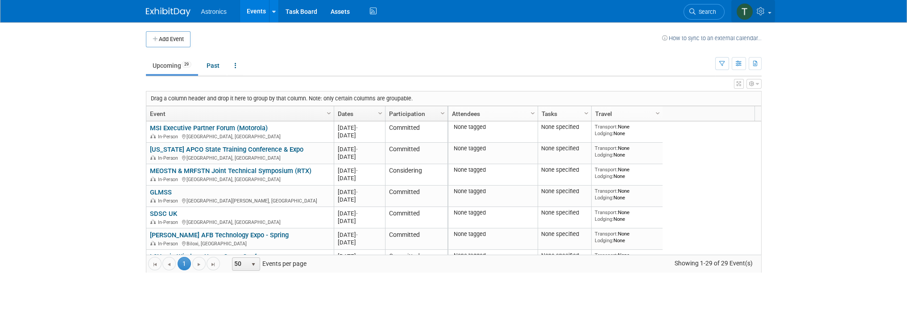
click at [769, 12] on span at bounding box center [770, 13] width 4 height 2
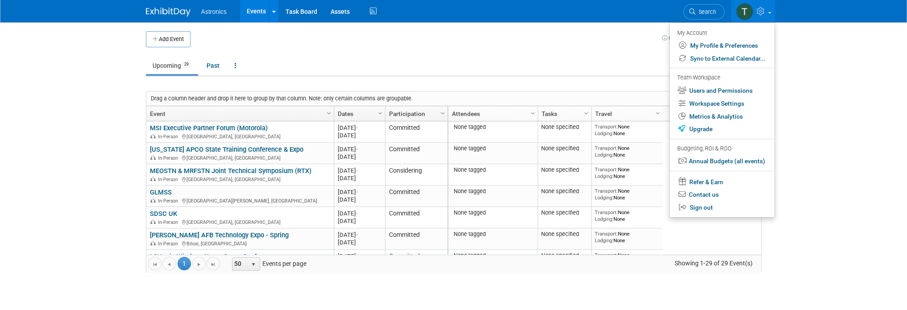
click at [387, 62] on ul "Upcoming 29 Past All Events 29 Past and Upcoming Grouped Annually Events groupe…" at bounding box center [430, 66] width 569 height 20
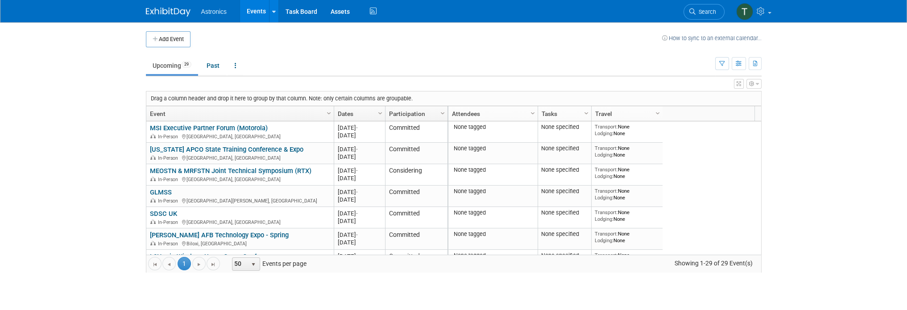
click at [174, 64] on link "Upcoming 29" at bounding box center [172, 65] width 52 height 17
click at [169, 67] on link "Upcoming 29" at bounding box center [172, 65] width 52 height 17
click at [762, 13] on icon at bounding box center [762, 11] width 10 height 8
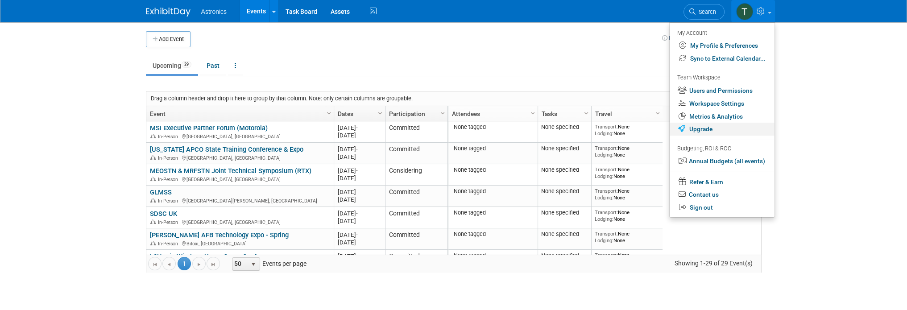
click at [713, 131] on link "Upgrade" at bounding box center [722, 129] width 105 height 13
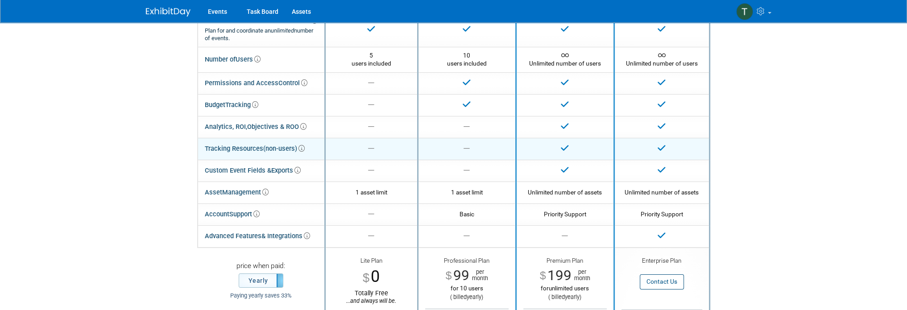
scroll to position [89, 0]
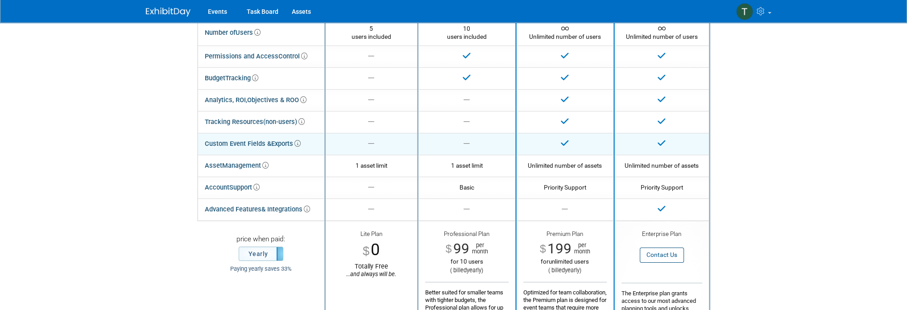
click at [562, 145] on icon at bounding box center [564, 143] width 9 height 9
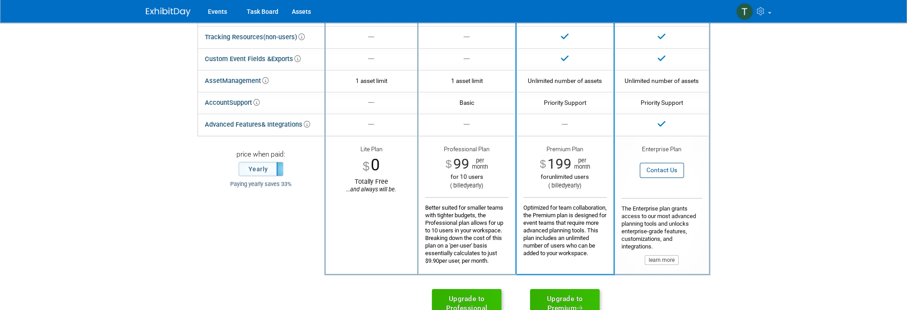
scroll to position [178, 0]
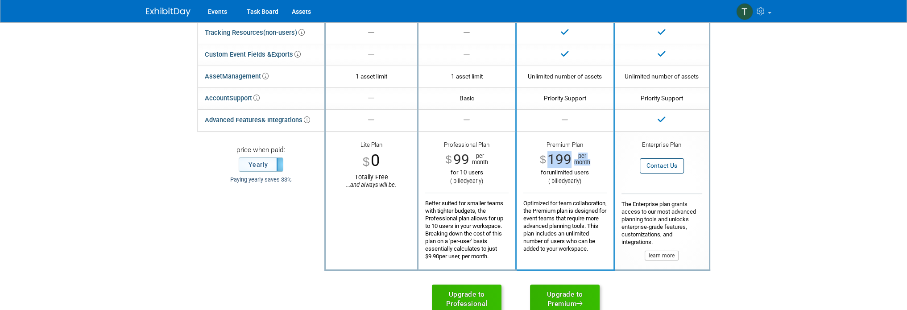
drag, startPoint x: 544, startPoint y: 158, endPoint x: 608, endPoint y: 158, distance: 63.8
click at [608, 158] on td "Premium Plan $ 199 per month for unlimited users ( billed yearly ) Optimized fo…" at bounding box center [565, 201] width 98 height 138
click at [564, 157] on span "199" at bounding box center [559, 159] width 24 height 17
drag, startPoint x: 548, startPoint y: 159, endPoint x: 599, endPoint y: 154, distance: 51.5
click at [599, 154] on div "$ 199 per month" at bounding box center [564, 159] width 83 height 17
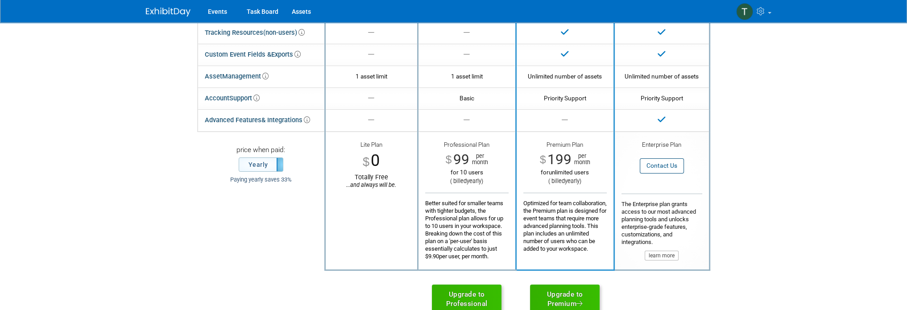
click at [572, 175] on div "Premium Plan $ 199 per month for unlimited users ( billed yearly ) Optimized fo…" at bounding box center [564, 197] width 83 height 112
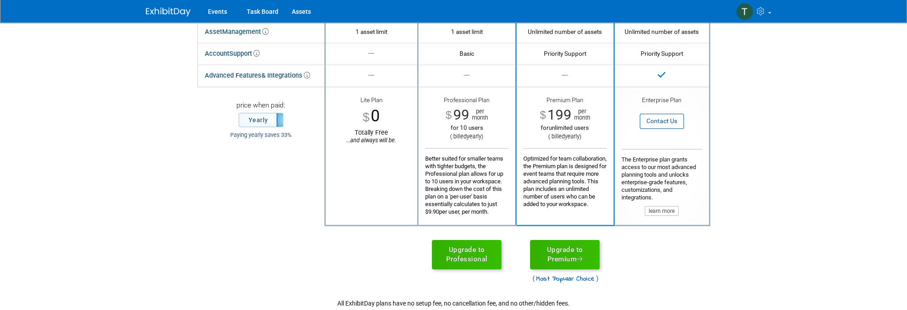
scroll to position [0, 0]
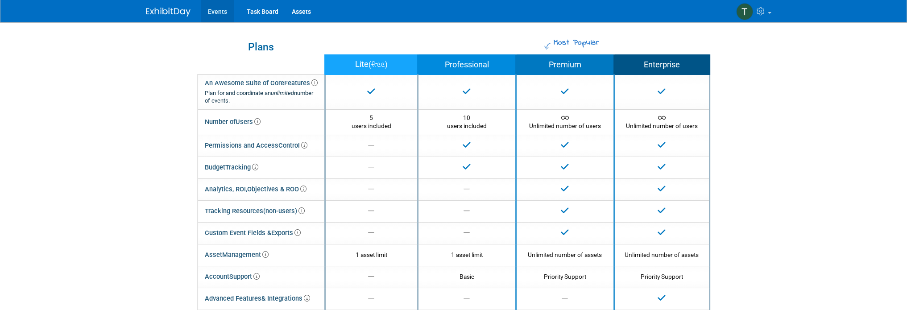
click at [211, 12] on link "Events" at bounding box center [217, 11] width 33 height 22
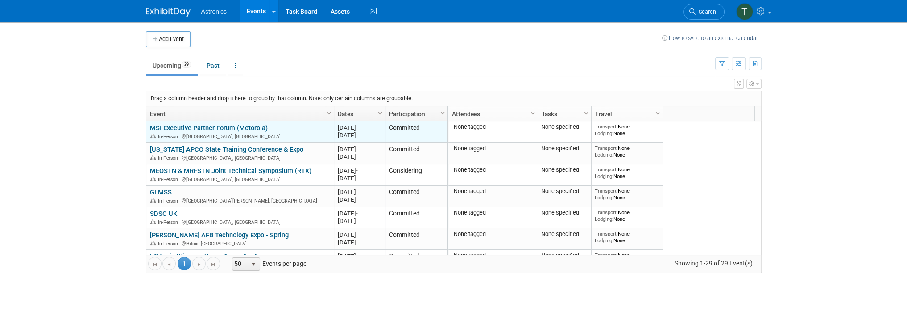
click at [196, 124] on link "MSI Executive Partner Forum (Motorola)" at bounding box center [209, 128] width 118 height 8
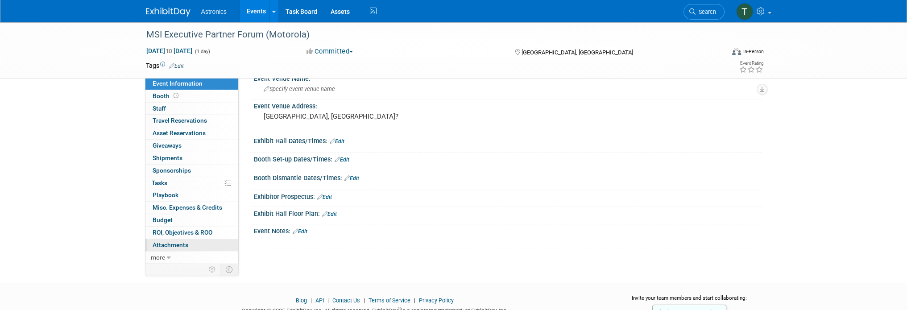
scroll to position [45, 0]
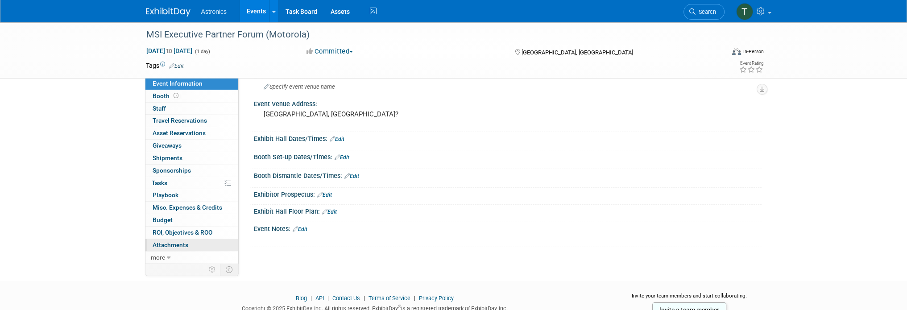
click at [165, 241] on span "Attachments 0" at bounding box center [171, 244] width 36 height 7
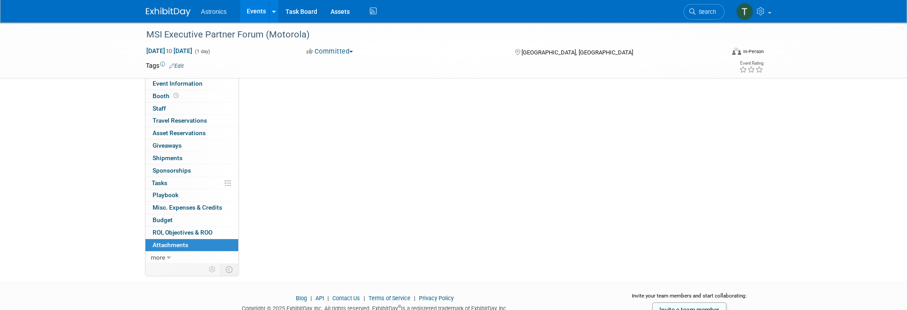
scroll to position [0, 0]
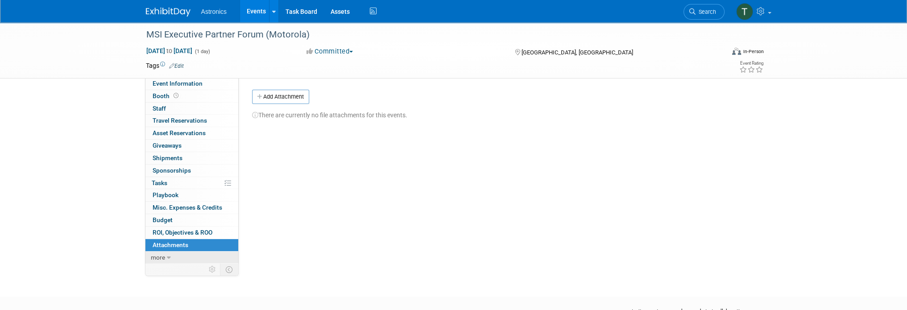
click at [159, 256] on span "more" at bounding box center [158, 257] width 14 height 7
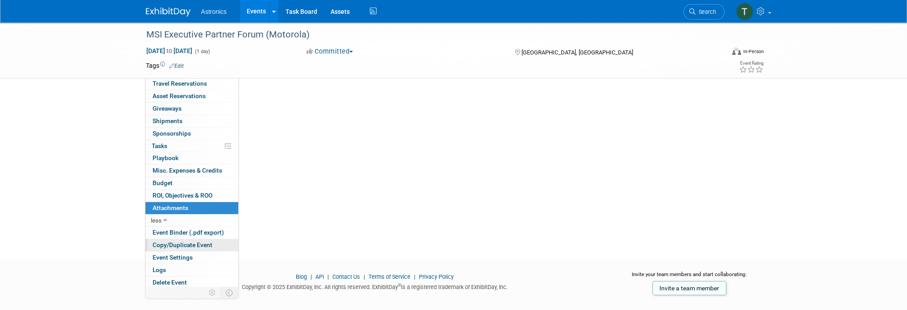
scroll to position [111, 0]
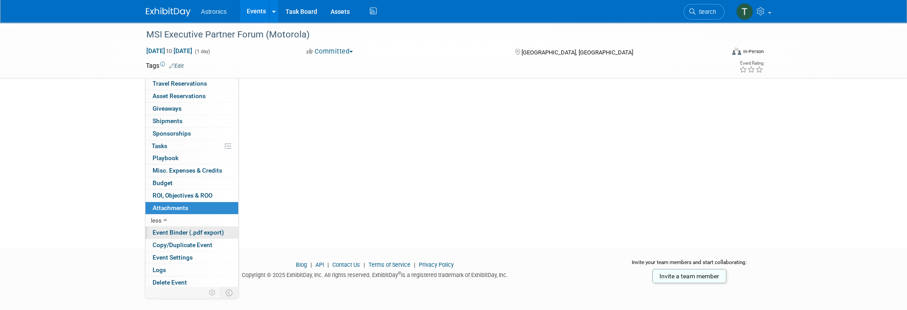
click at [196, 231] on span "Event Binder (.pdf export)" at bounding box center [188, 232] width 71 height 7
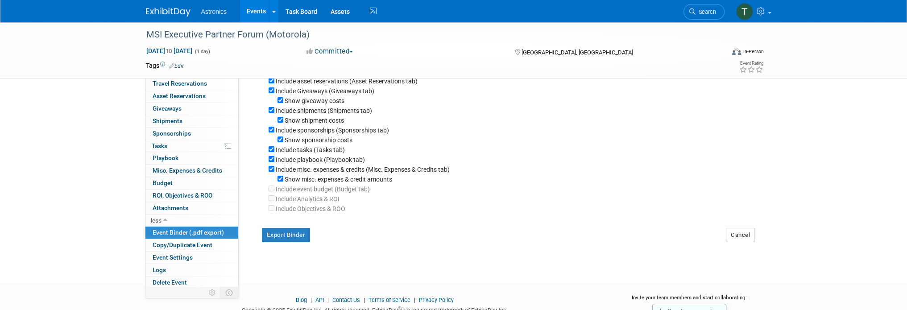
scroll to position [173, 0]
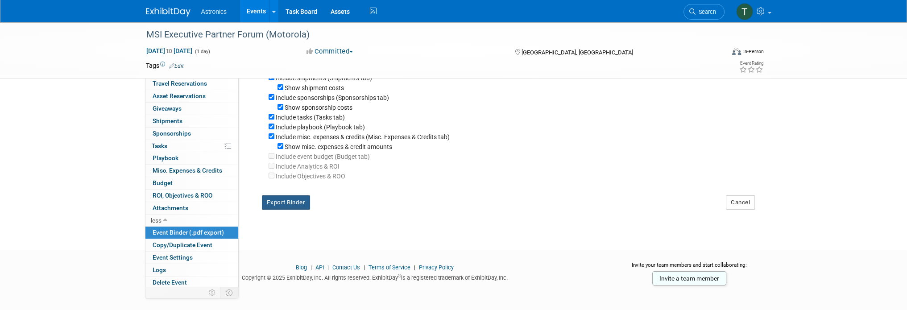
click at [289, 196] on button "Export Binder" at bounding box center [286, 202] width 49 height 14
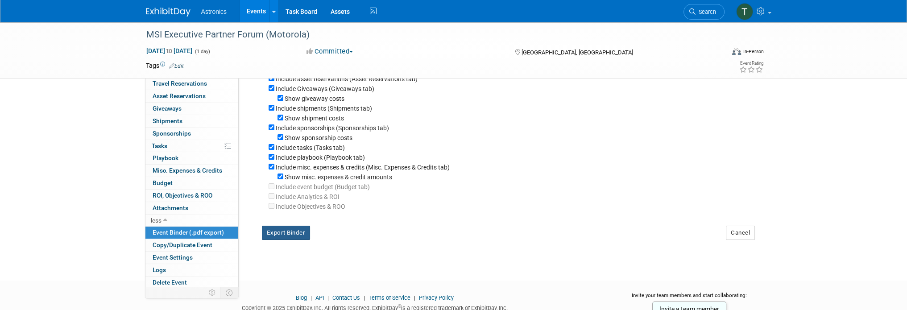
scroll to position [0, 0]
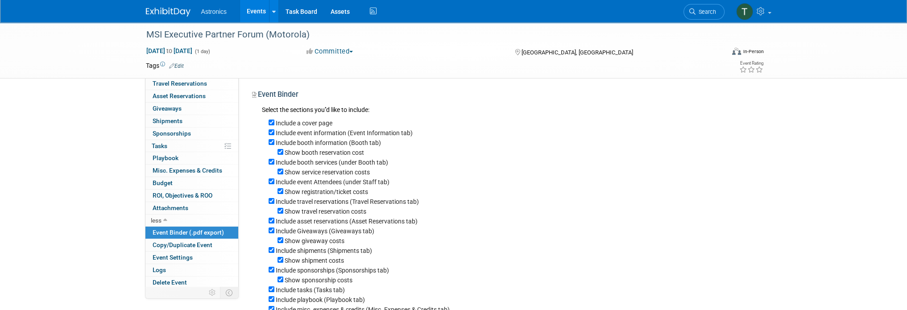
click at [204, 14] on span "Astronics" at bounding box center [214, 11] width 26 height 7
click at [217, 11] on span "Astronics" at bounding box center [214, 11] width 26 height 7
click at [254, 12] on link "Events" at bounding box center [256, 11] width 33 height 22
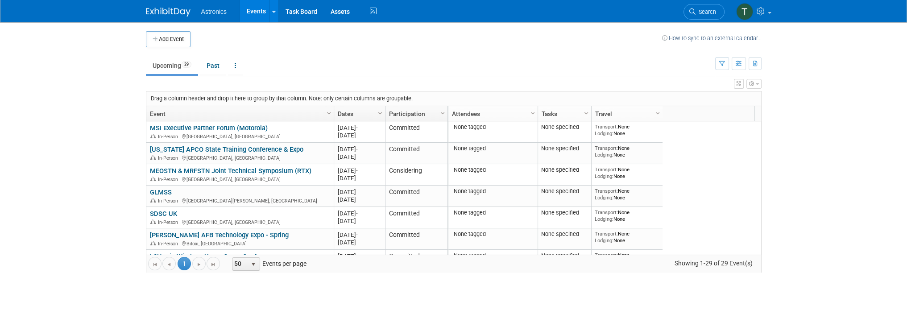
click at [159, 66] on link "Upcoming 29" at bounding box center [172, 65] width 52 height 17
drag, startPoint x: 845, startPoint y: 169, endPoint x: 836, endPoint y: 170, distance: 9.5
click at [845, 169] on body "Astronics Events Add Event Bulk Upload Events Shareable Event Boards Recently V…" at bounding box center [453, 155] width 907 height 310
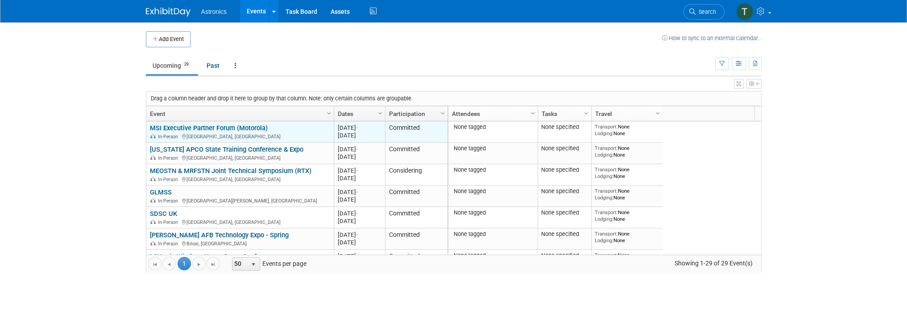
click at [207, 127] on link "MSI Executive Partner Forum (Motorola)" at bounding box center [209, 128] width 118 height 8
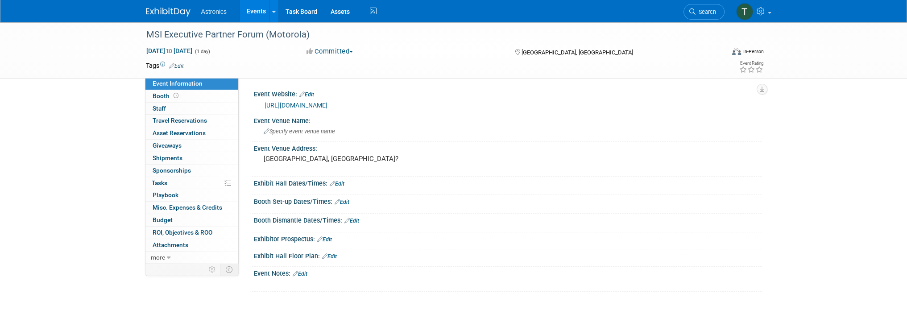
click at [174, 50] on span "to" at bounding box center [169, 50] width 8 height 7
type input "[DATE]"
select select "8"
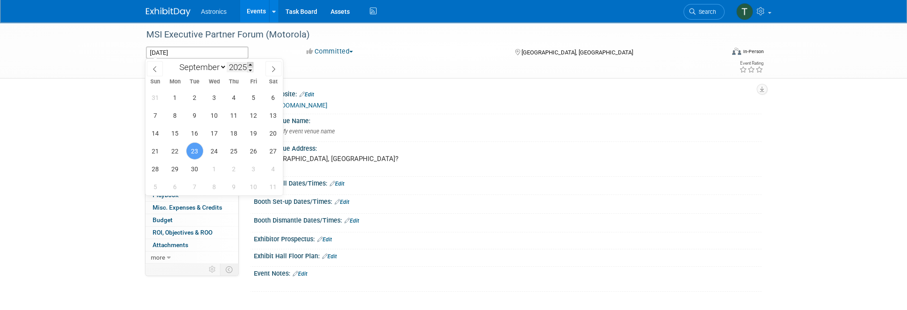
click at [252, 64] on span at bounding box center [250, 64] width 6 height 5
type input "2026"
click at [196, 95] on span "1" at bounding box center [194, 97] width 17 height 17
type input "[DATE]"
click at [219, 96] on span "2" at bounding box center [214, 97] width 17 height 17
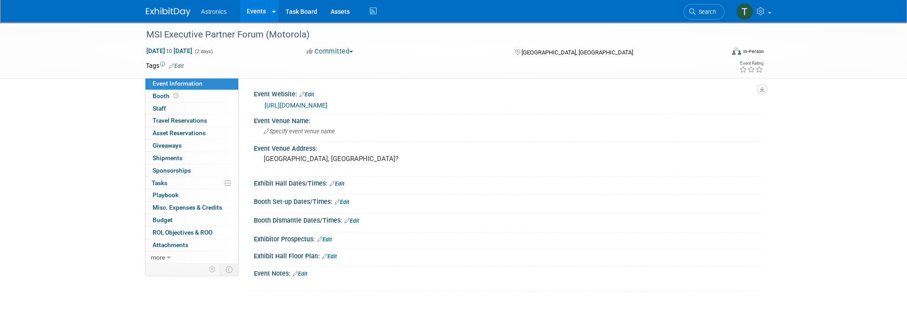
click at [254, 14] on link "Events" at bounding box center [256, 11] width 33 height 22
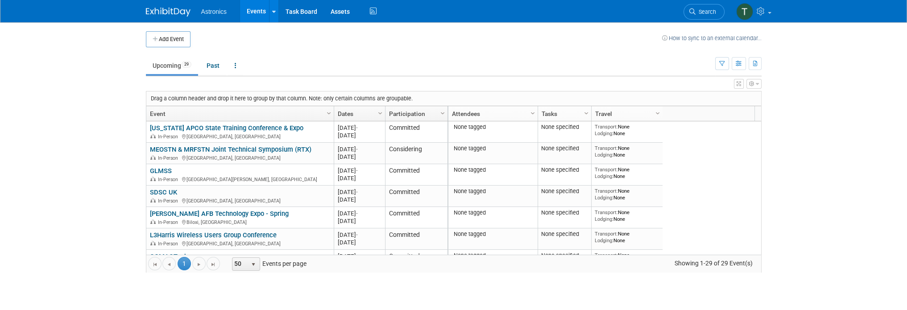
click at [345, 114] on link "Dates" at bounding box center [358, 113] width 41 height 15
click at [346, 113] on link "Dates" at bounding box center [358, 113] width 41 height 15
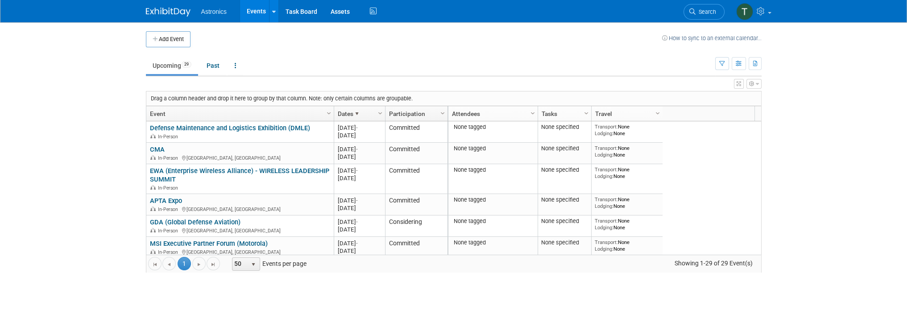
click at [352, 112] on link "Dates" at bounding box center [358, 113] width 41 height 15
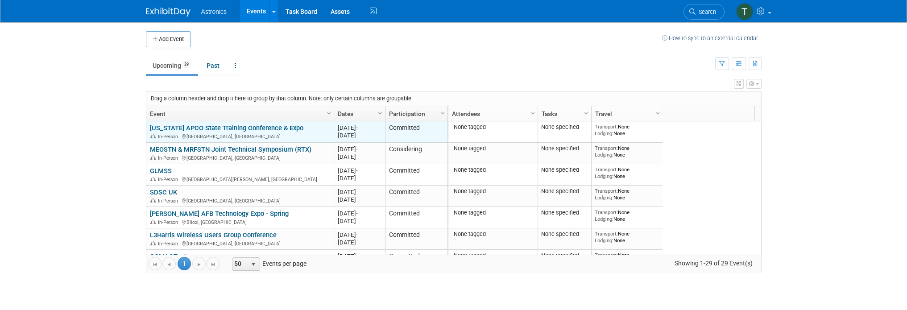
click at [174, 128] on link "[US_STATE] APCO State Training Conference & Expo" at bounding box center [226, 128] width 153 height 8
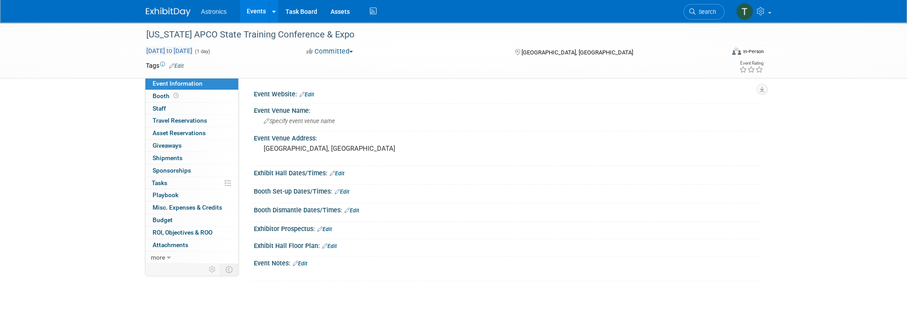
click at [174, 50] on span "to" at bounding box center [169, 50] width 8 height 7
type input "[DATE]"
select select "8"
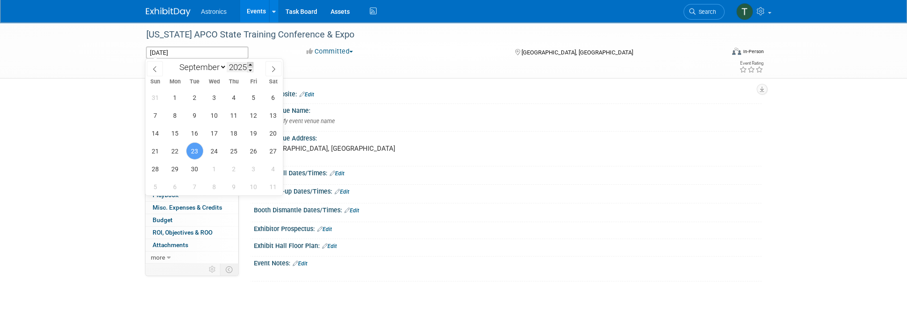
click at [250, 65] on span at bounding box center [250, 64] width 6 height 5
type input "2026"
click at [175, 150] on span "21" at bounding box center [174, 150] width 17 height 17
type input "[DATE]"
click at [191, 151] on span "22" at bounding box center [194, 150] width 17 height 17
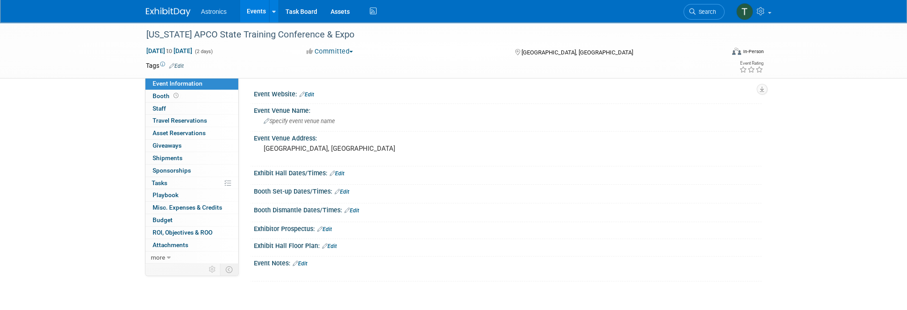
click at [215, 11] on span "Astronics" at bounding box center [214, 11] width 26 height 7
click at [253, 12] on link "Events" at bounding box center [256, 11] width 33 height 22
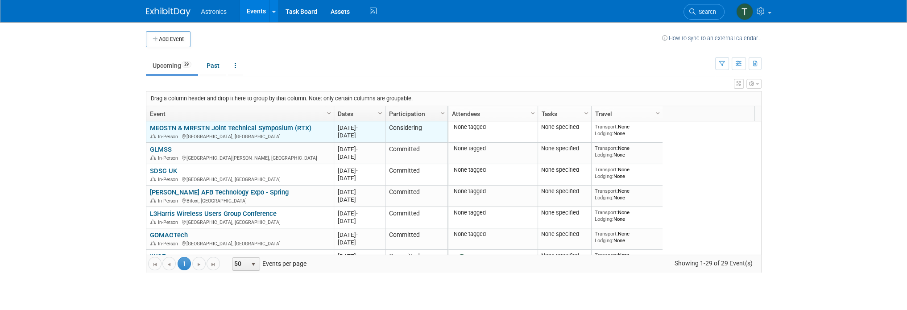
click at [188, 125] on link "MEOSTN & MRFSTN Joint Technical Symposium (RTX)" at bounding box center [231, 128] width 162 height 8
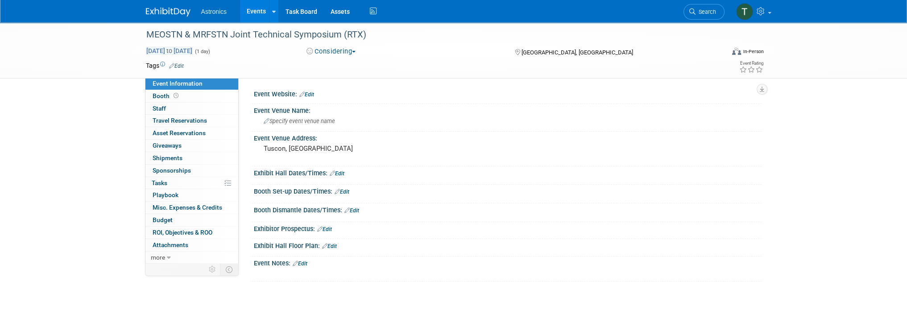
click at [193, 50] on span "[DATE] to [DATE]" at bounding box center [169, 51] width 47 height 8
type input "[DATE]"
select select "8"
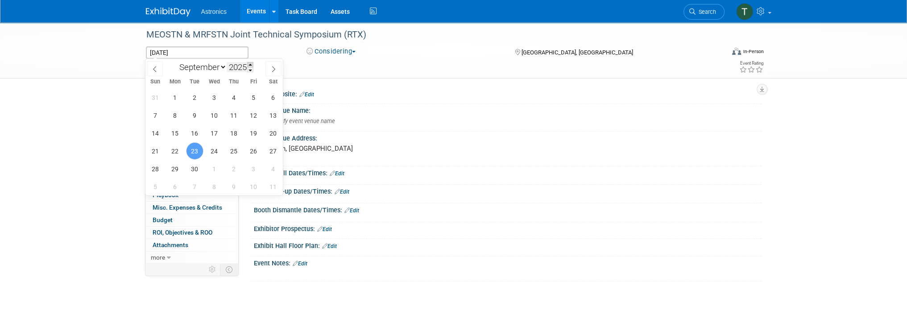
click at [250, 64] on span at bounding box center [250, 64] width 6 height 5
type input "2026"
click at [177, 149] on span "21" at bounding box center [174, 150] width 17 height 17
type input "[DATE]"
click at [196, 151] on span "22" at bounding box center [194, 150] width 17 height 17
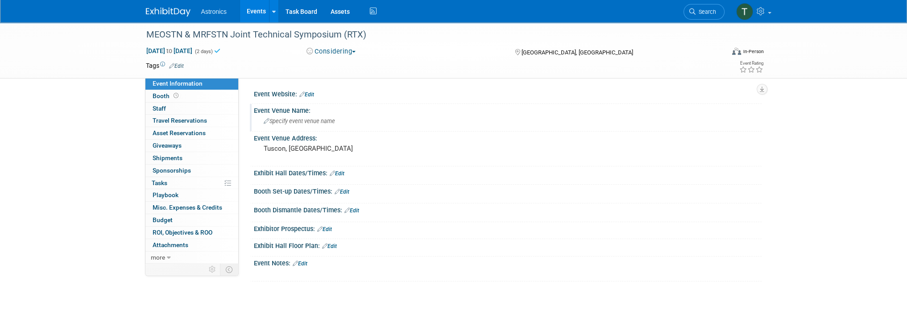
click at [460, 129] on div "Event Venue Name: Specify event venue name" at bounding box center [506, 118] width 512 height 28
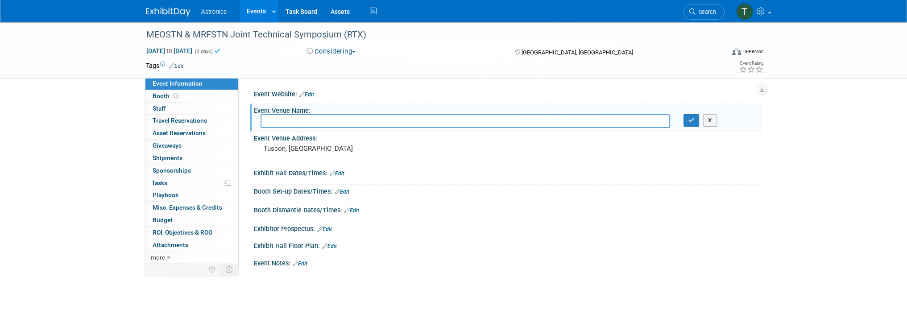
click at [109, 111] on div "MEOSTN & MRFSTN Joint Technical Symposium (RTX) [DATE] to [DATE] (2 days) [DATE…" at bounding box center [453, 160] width 907 height 277
click at [712, 120] on button "X" at bounding box center [710, 120] width 14 height 12
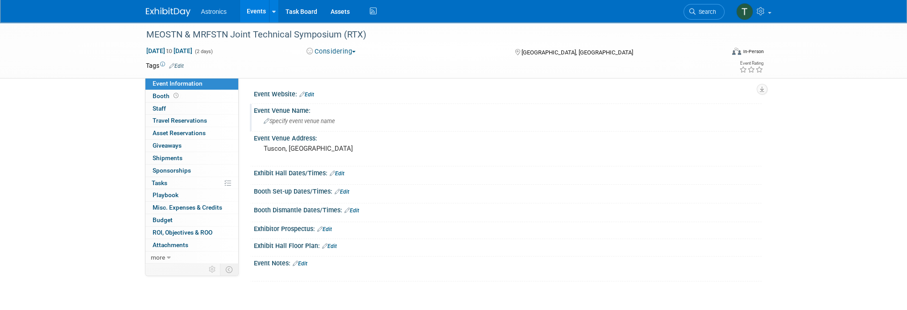
click at [212, 12] on span "Astronics" at bounding box center [214, 11] width 26 height 7
click at [249, 12] on link "Events" at bounding box center [256, 11] width 33 height 22
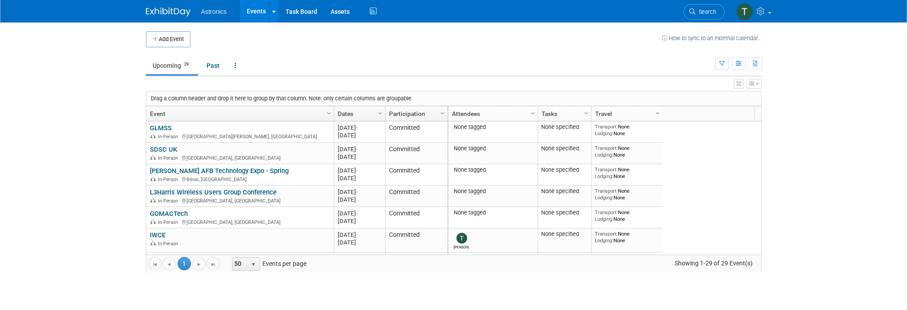
click at [340, 108] on link "Dates" at bounding box center [358, 113] width 41 height 15
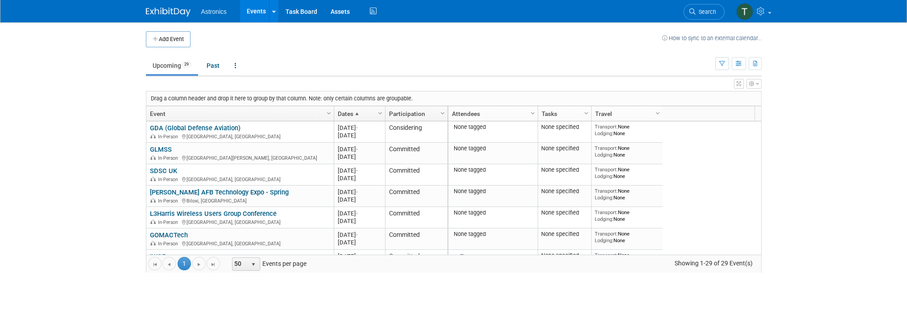
click at [339, 110] on link "Dates" at bounding box center [358, 113] width 41 height 15
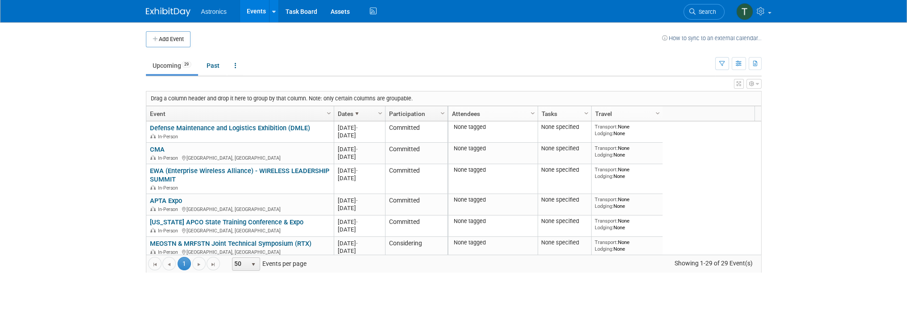
click at [338, 110] on link "Dates" at bounding box center [358, 113] width 41 height 15
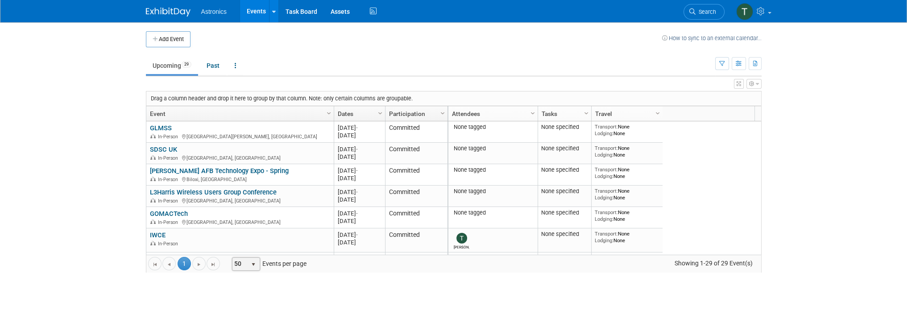
click at [257, 264] on span "select" at bounding box center [254, 264] width 12 height 12
click at [244, 251] on li "100" at bounding box center [244, 250] width 25 height 12
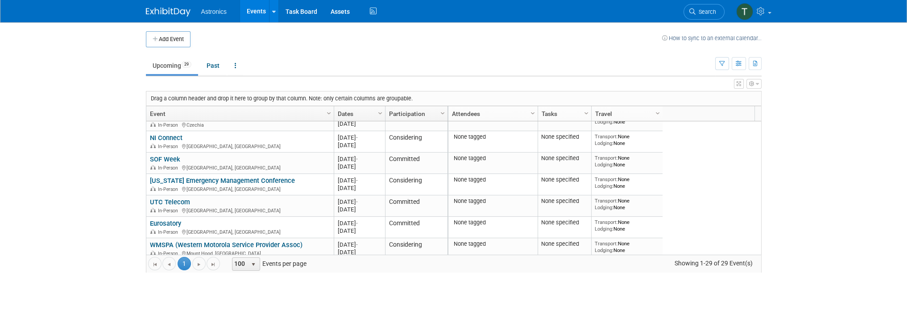
scroll to position [265, 0]
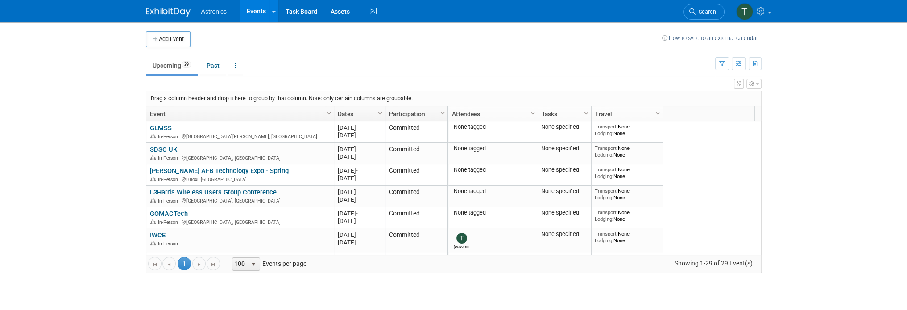
click at [887, 200] on body "Astronics Events Add Event Bulk Upload Events Shareable Event Boards Recently V…" at bounding box center [453, 155] width 907 height 310
